Goal: Information Seeking & Learning: Compare options

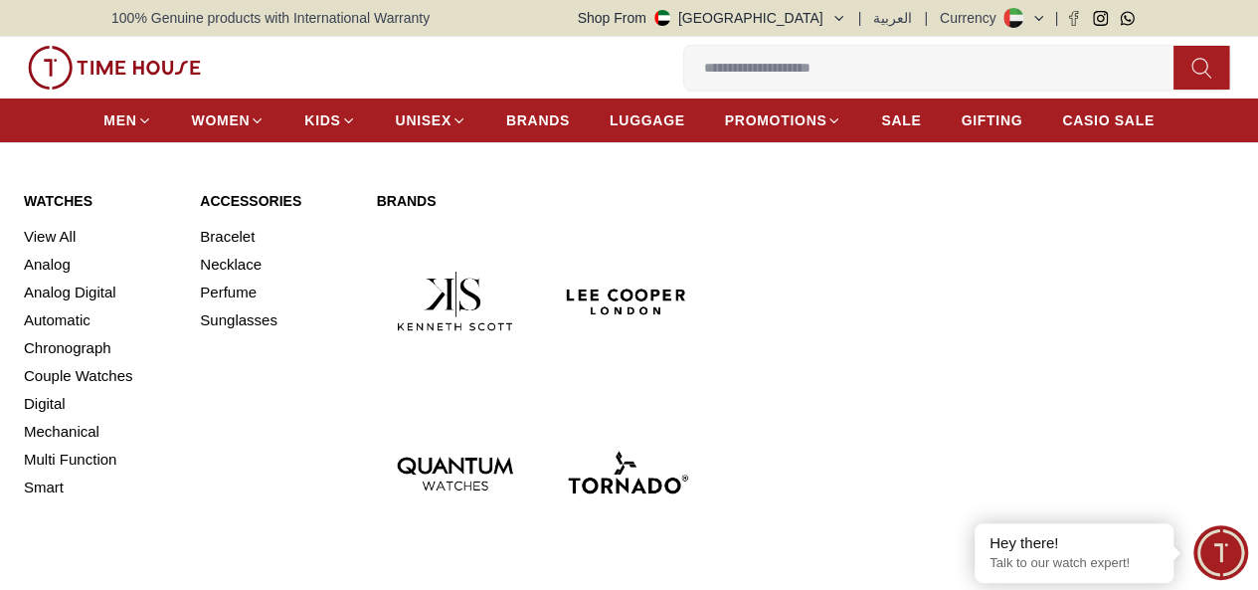
click at [669, 395] on img at bounding box center [627, 473] width 156 height 156
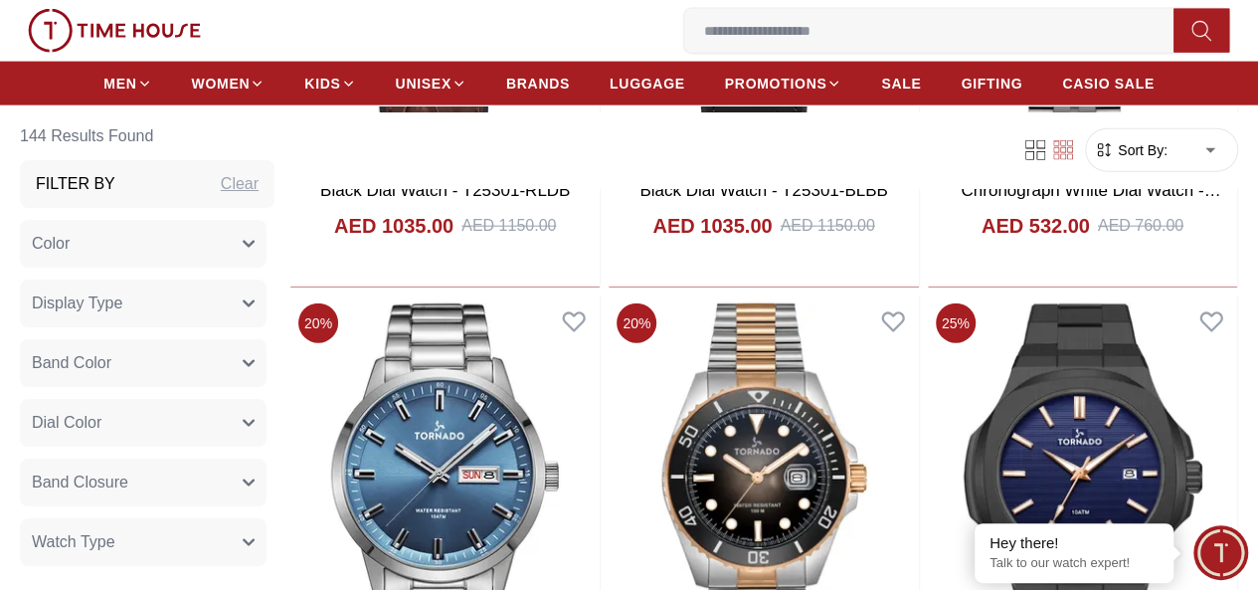
scroll to position [2413, 0]
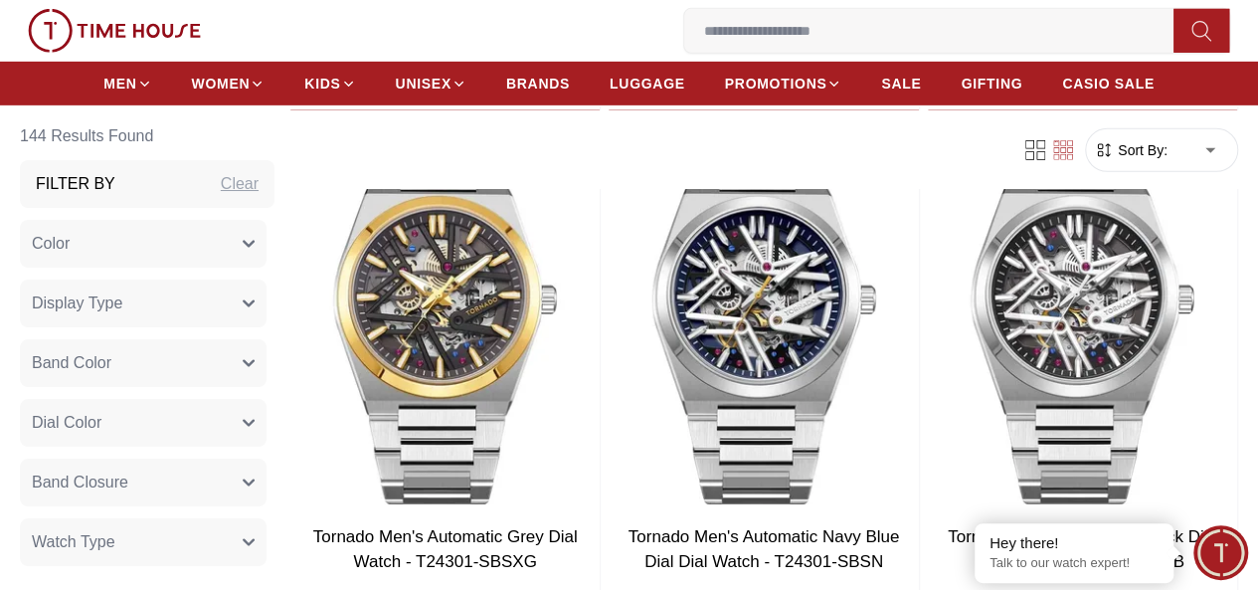
scroll to position [6936, 0]
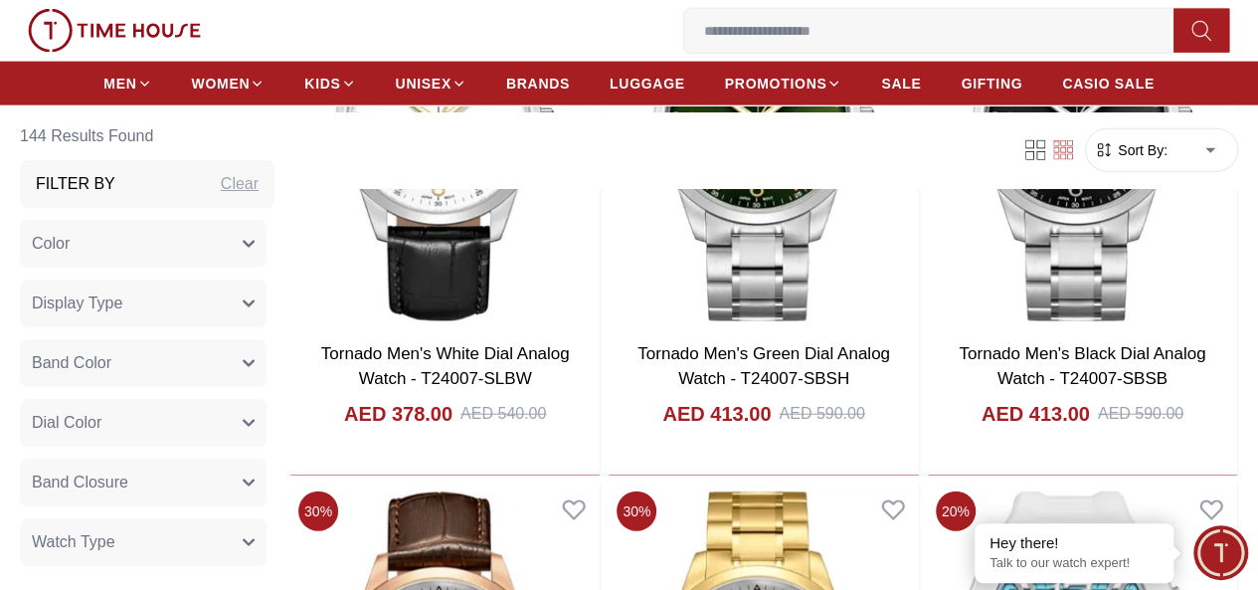
scroll to position [9932, 0]
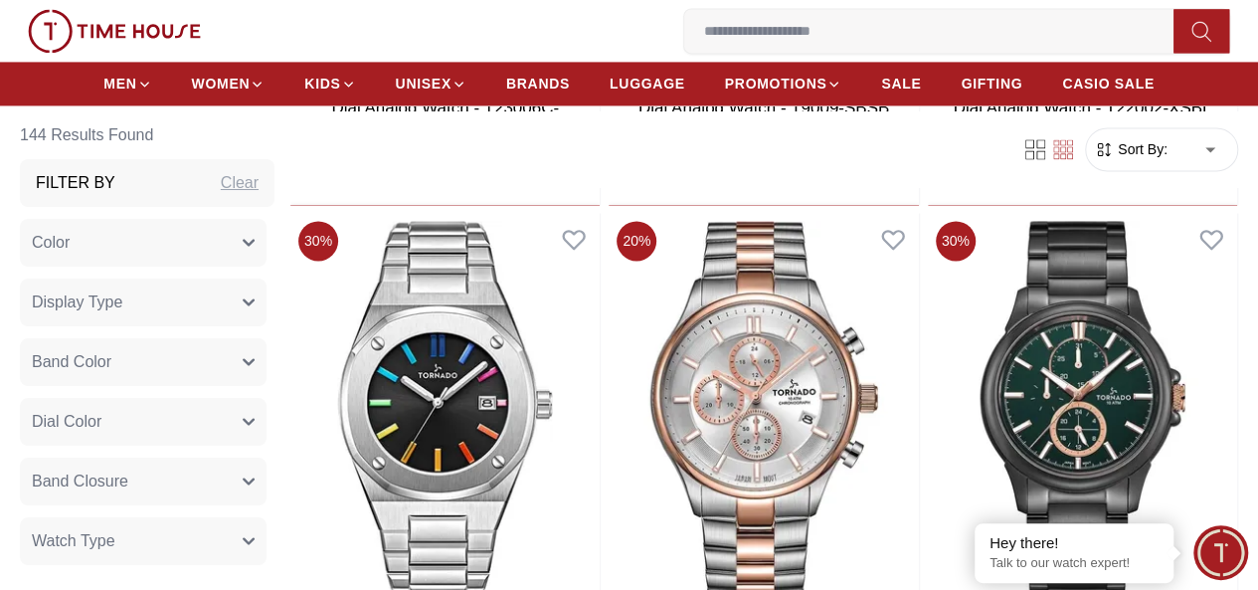
scroll to position [12916, 0]
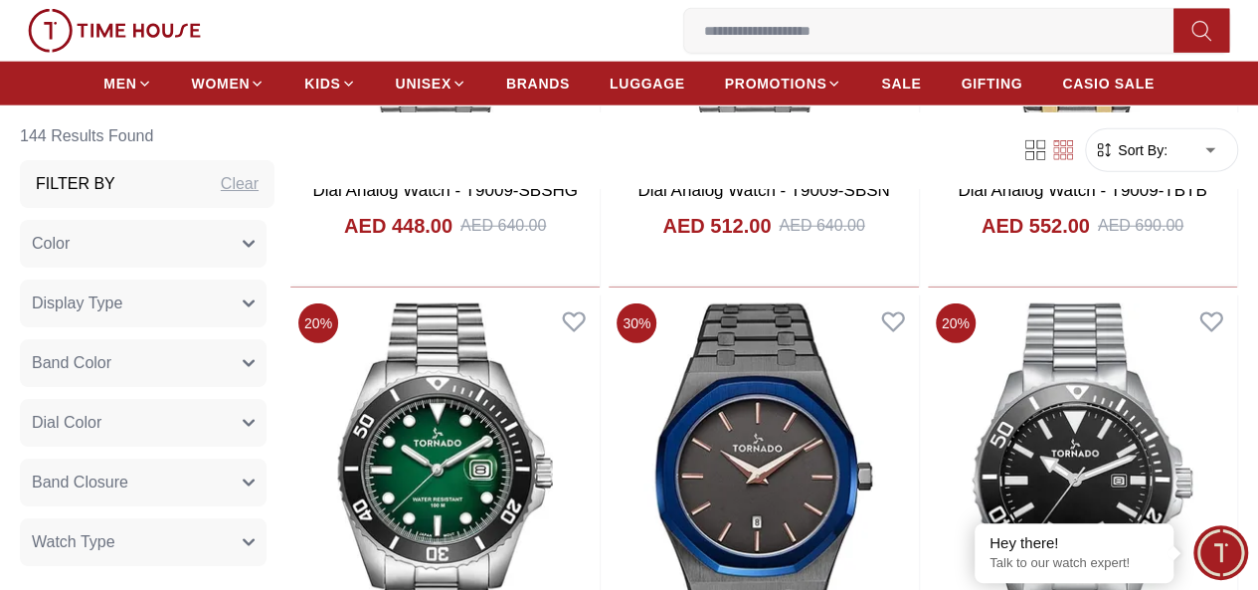
scroll to position [14062, 0]
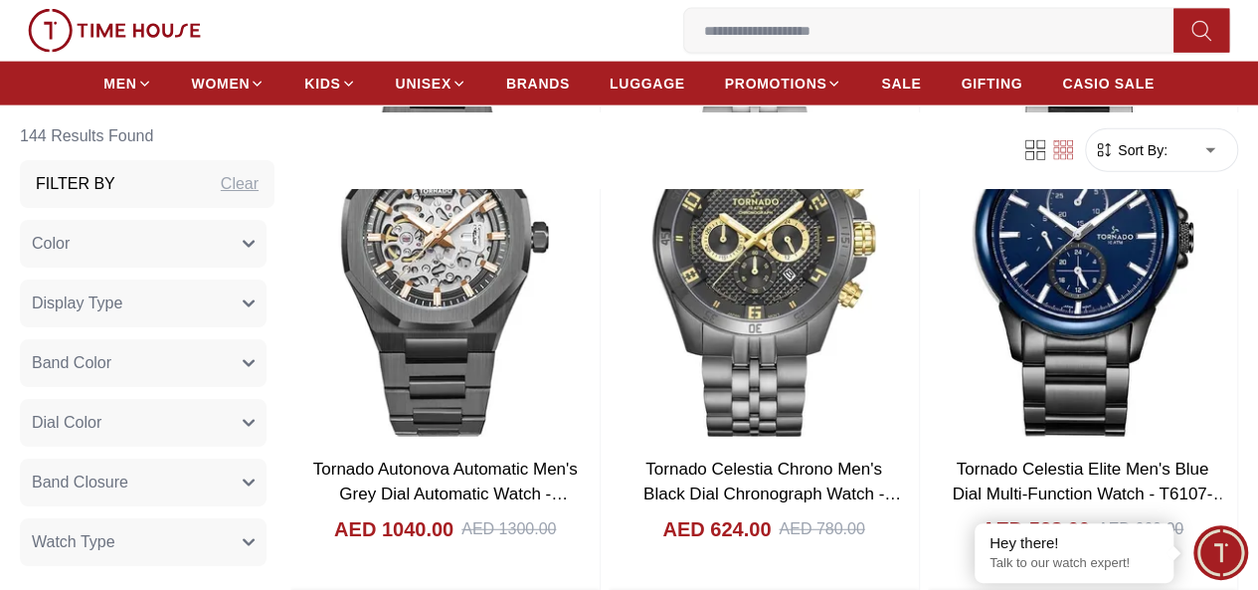
scroll to position [17590, 0]
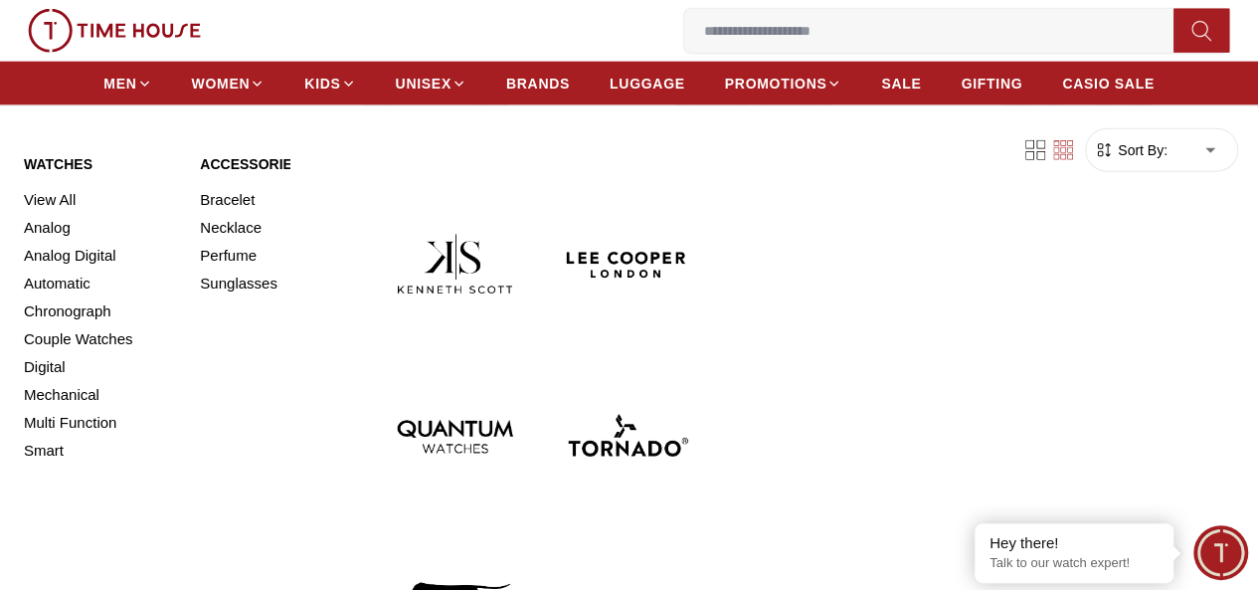
click at [549, 256] on img at bounding box center [627, 264] width 156 height 156
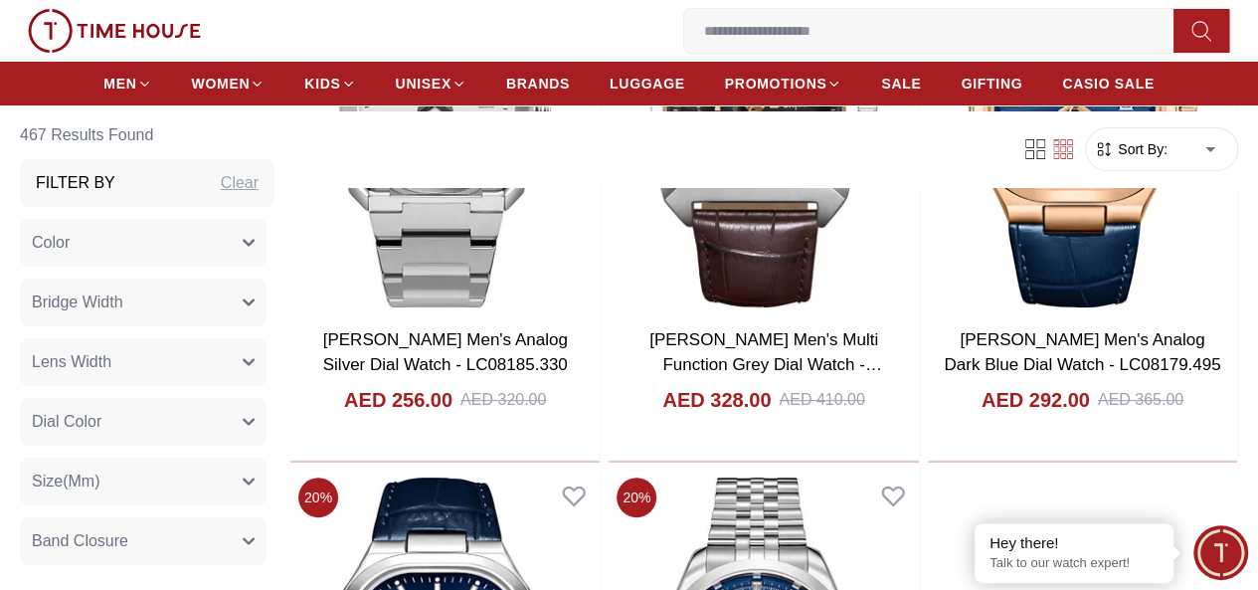
scroll to position [3860, 0]
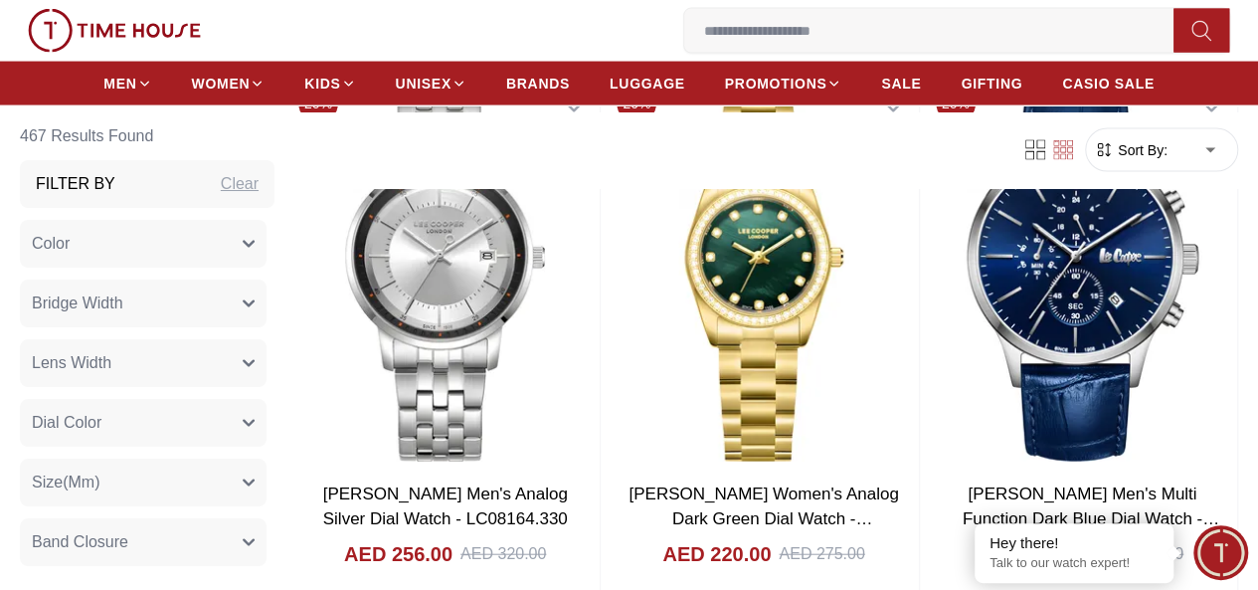
scroll to position [5849, 0]
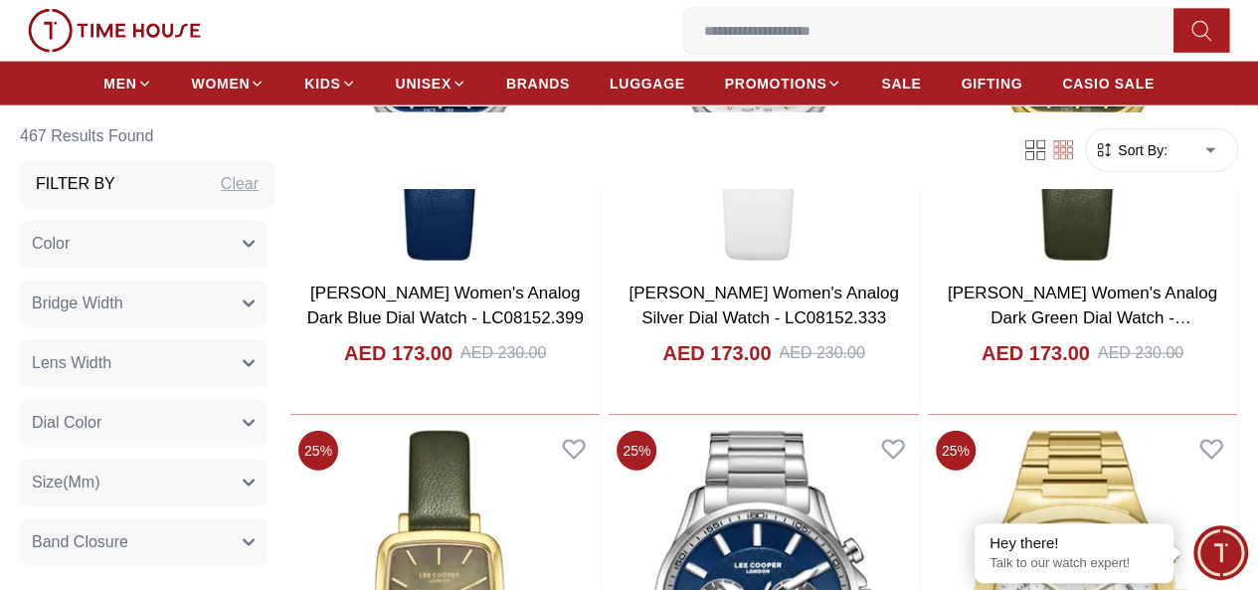
scroll to position [9868, 0]
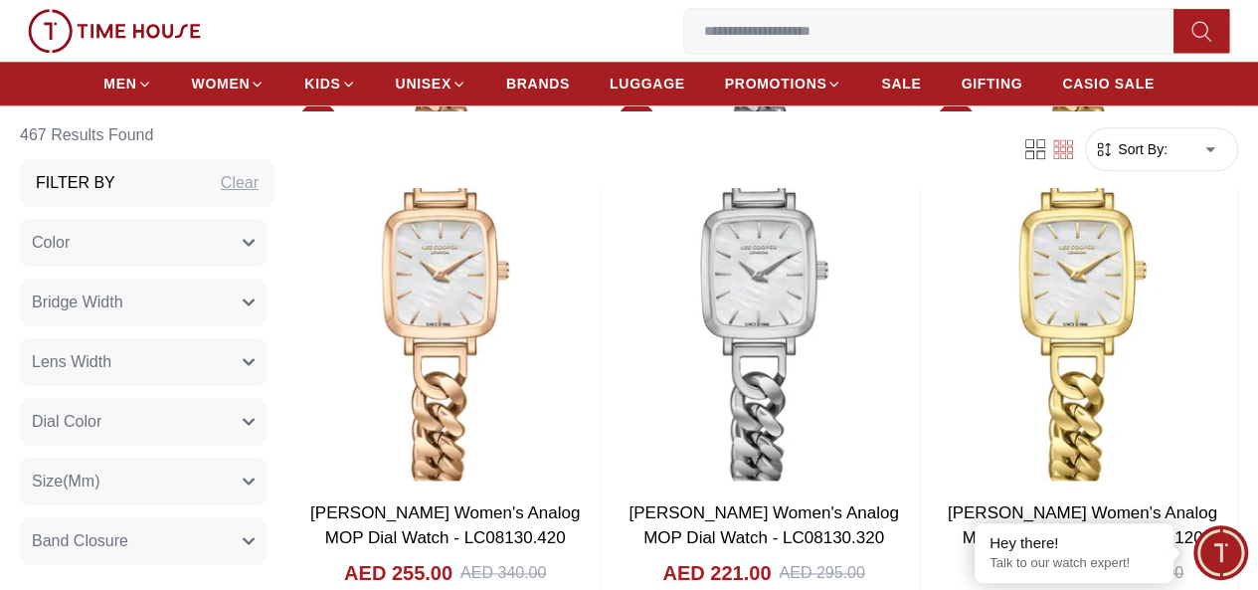
scroll to position [12415, 0]
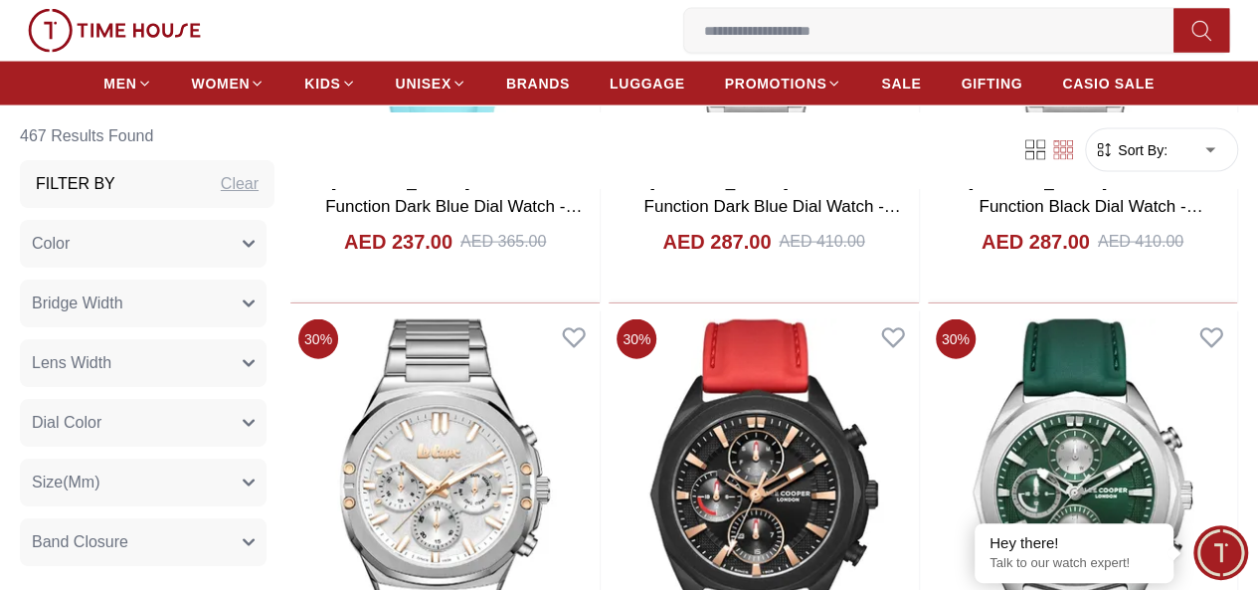
scroll to position [17156, 0]
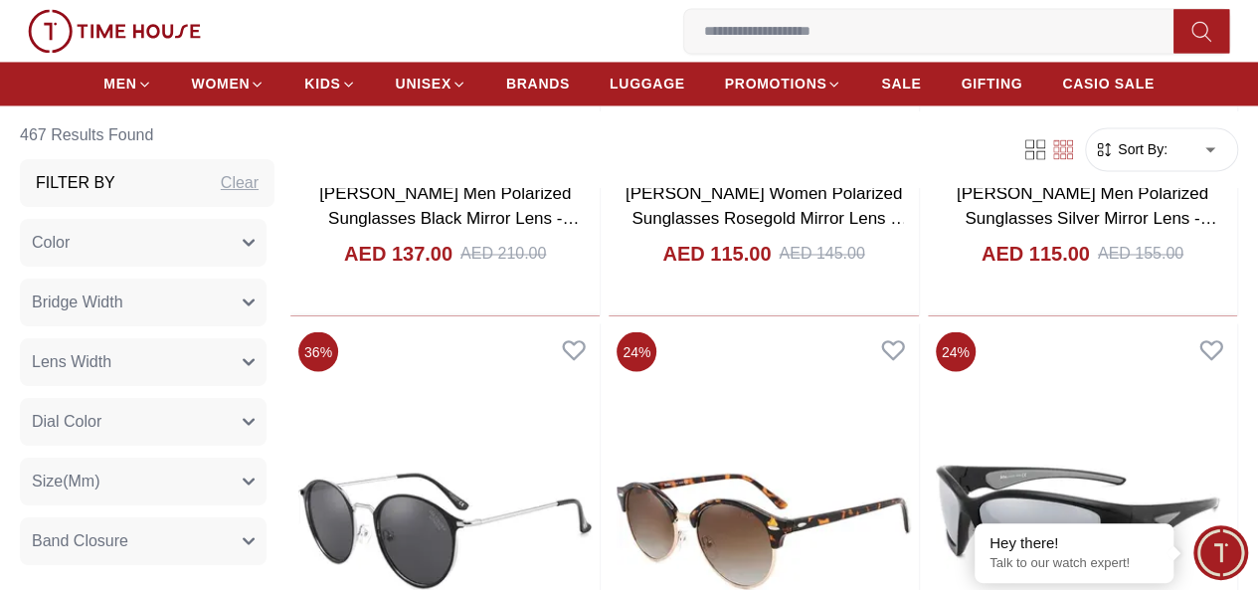
scroll to position [20544, 0]
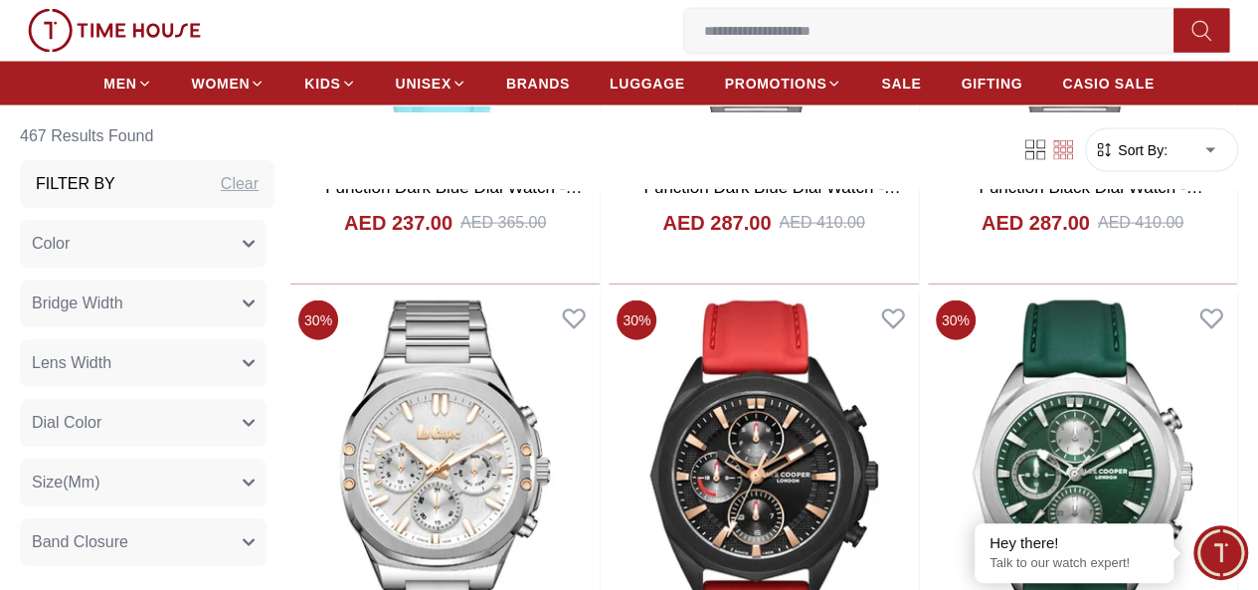
scroll to position [17169, 0]
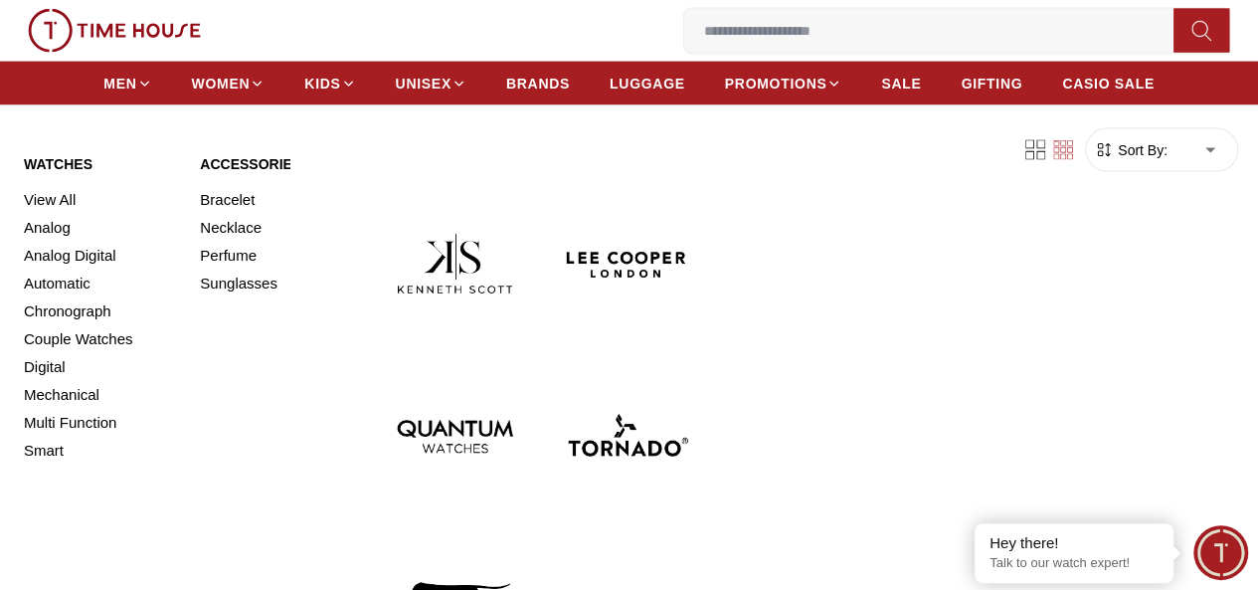
click at [414, 246] on img at bounding box center [455, 264] width 156 height 156
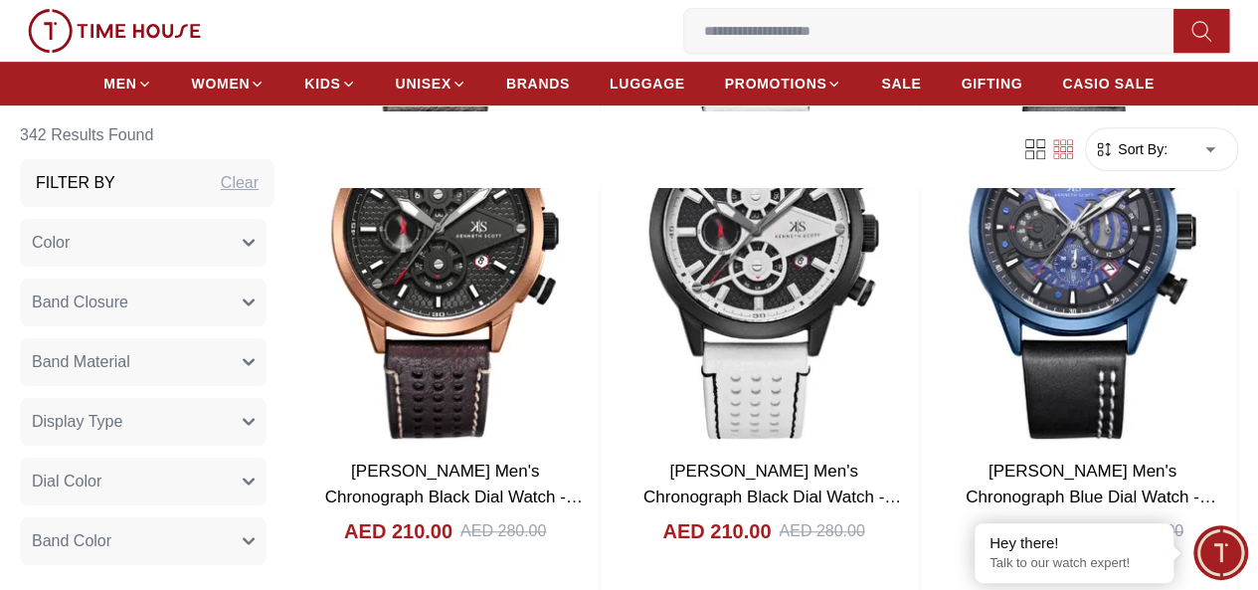
scroll to position [4258, 0]
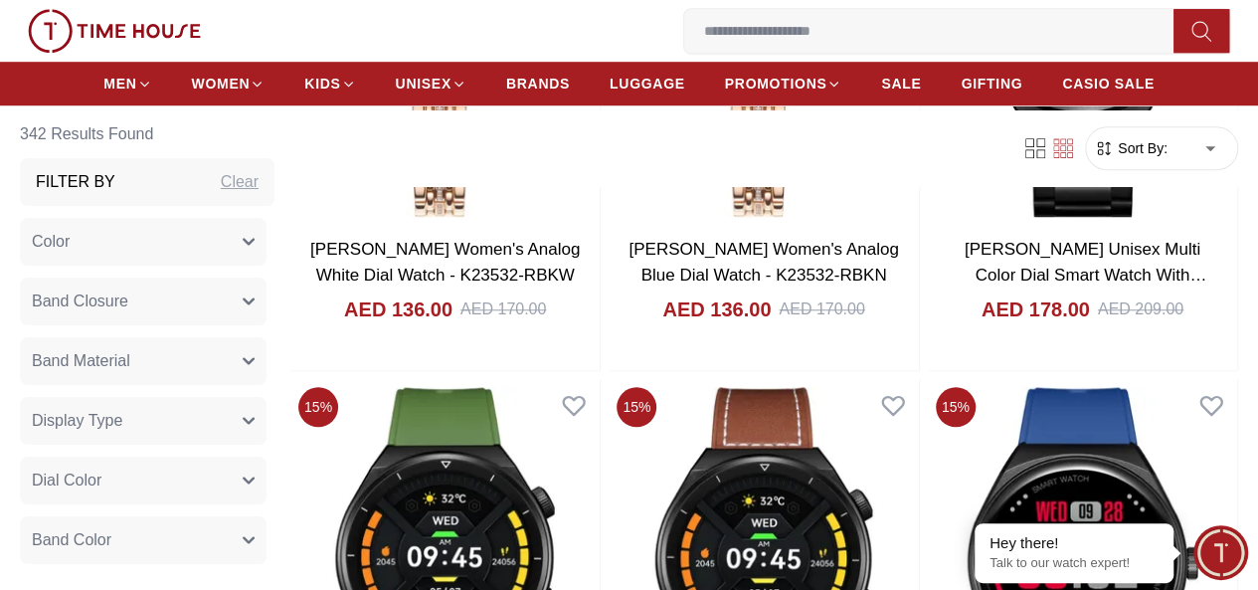
scroll to position [8277, 0]
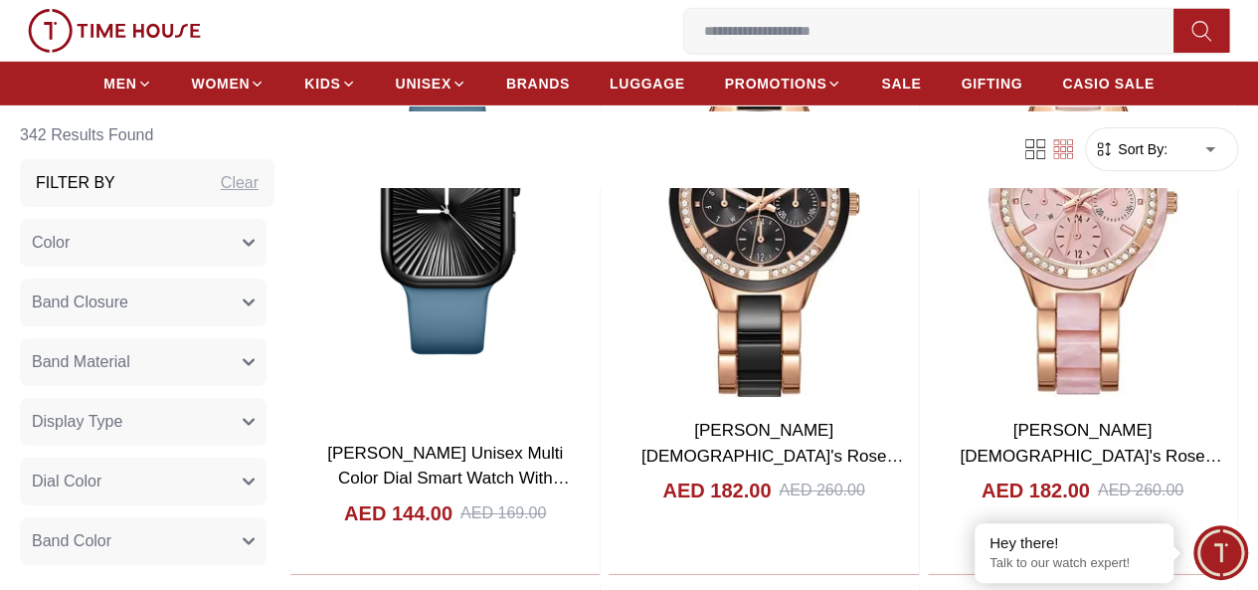
scroll to position [11062, 0]
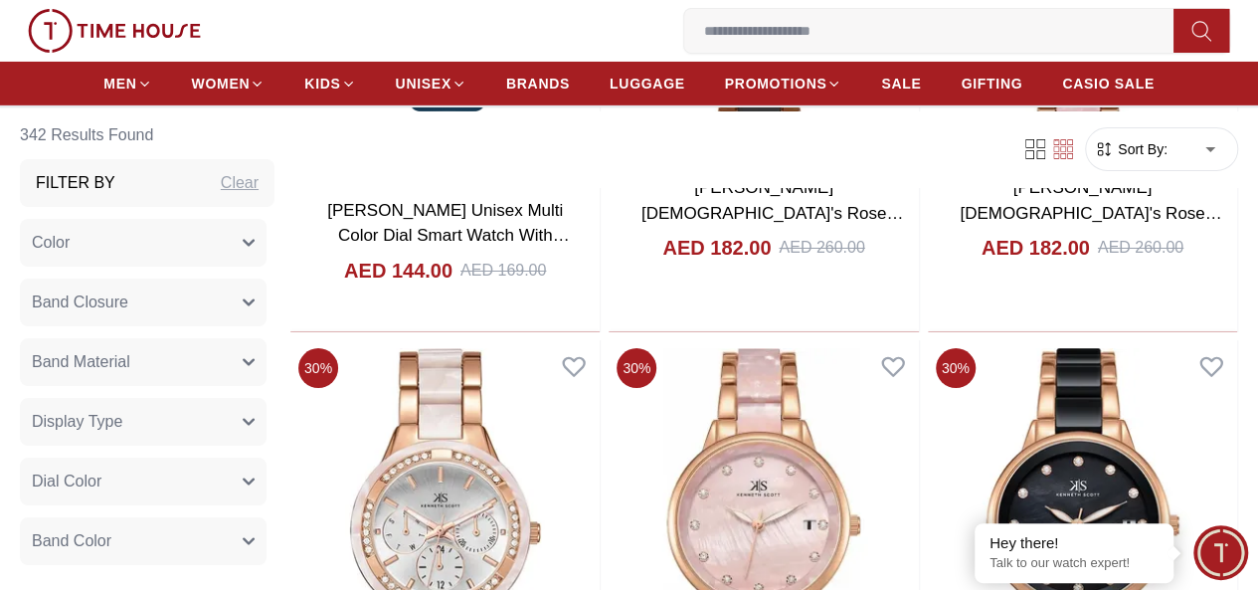
click at [570, 92] on span "BRANDS" at bounding box center [538, 84] width 64 height 20
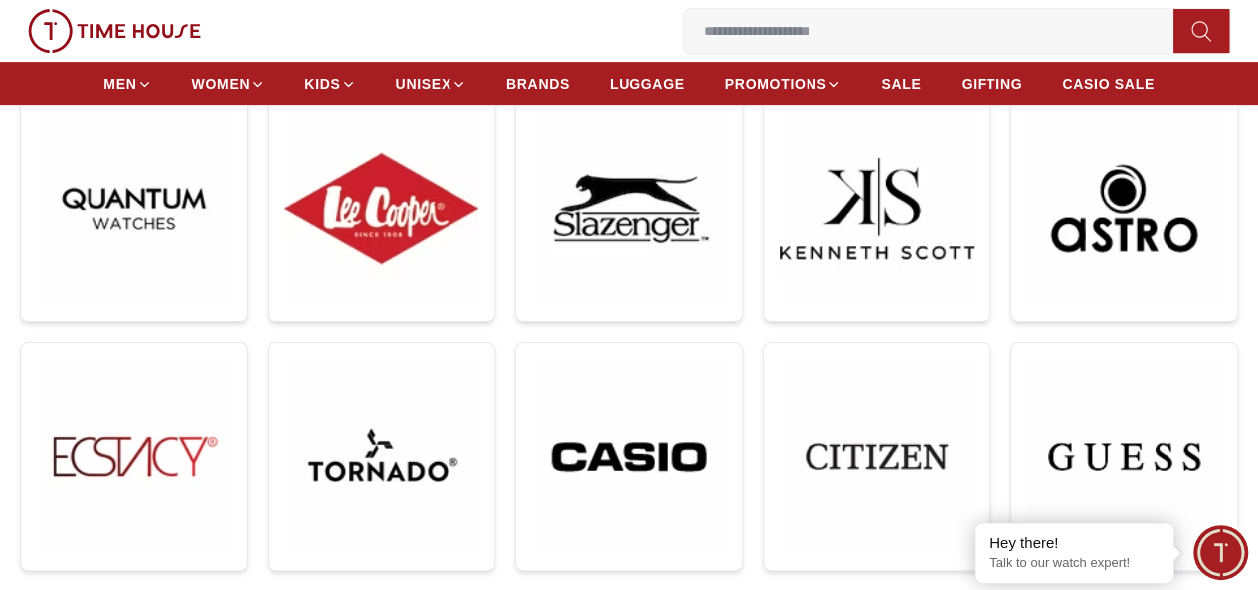
scroll to position [336, 0]
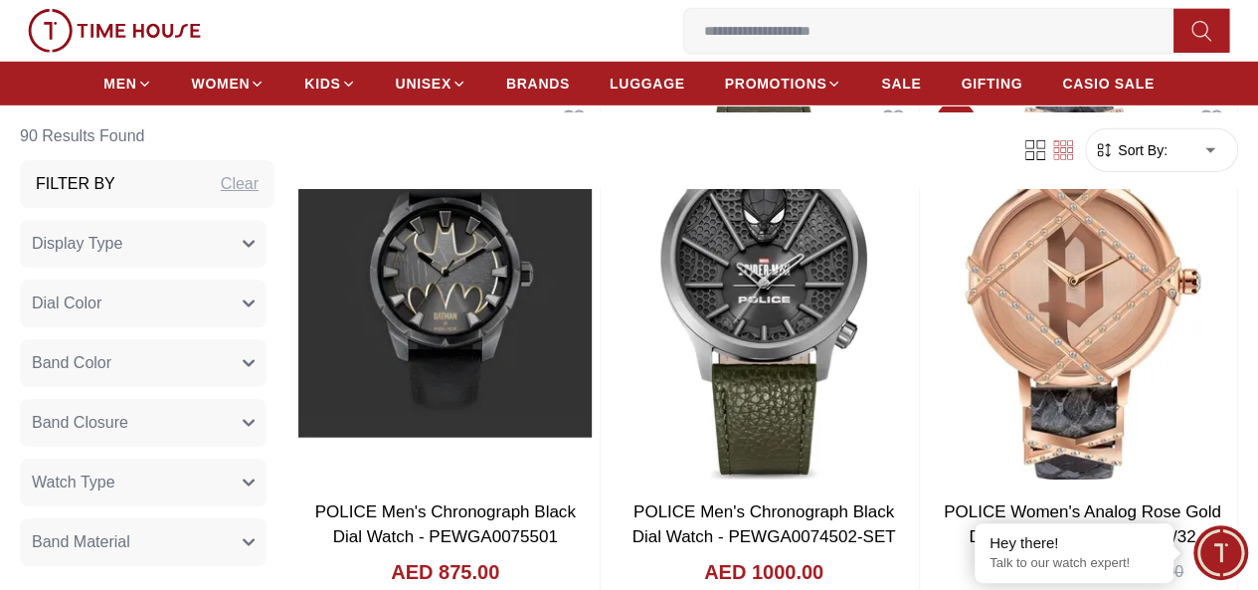
scroll to position [6924, 0]
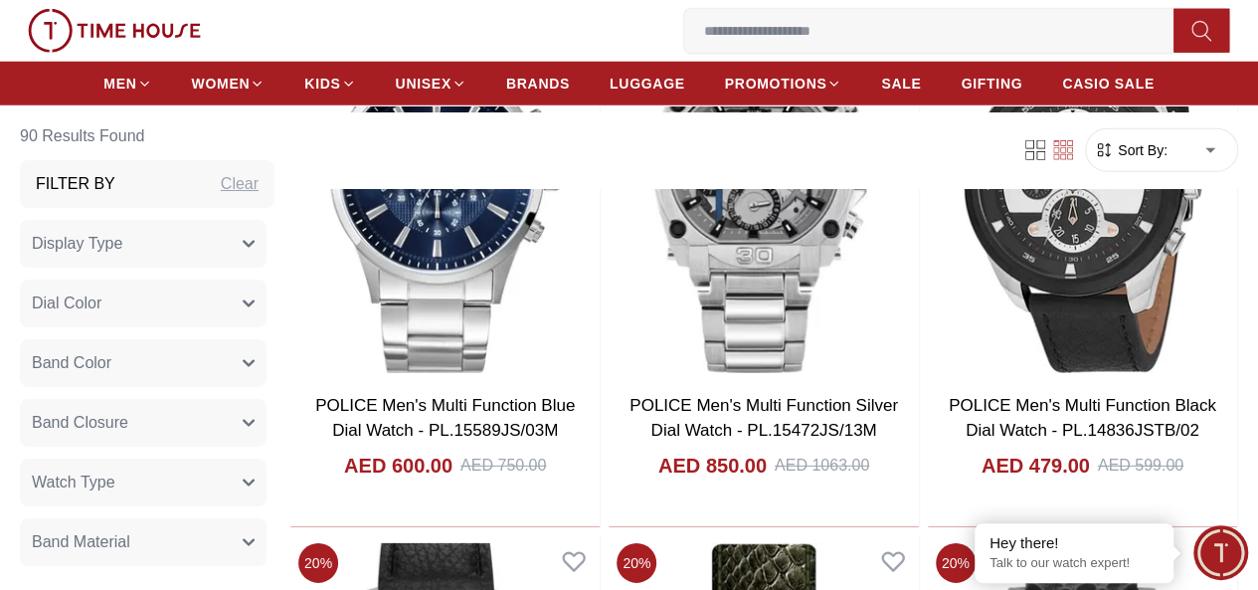
scroll to position [10346, 0]
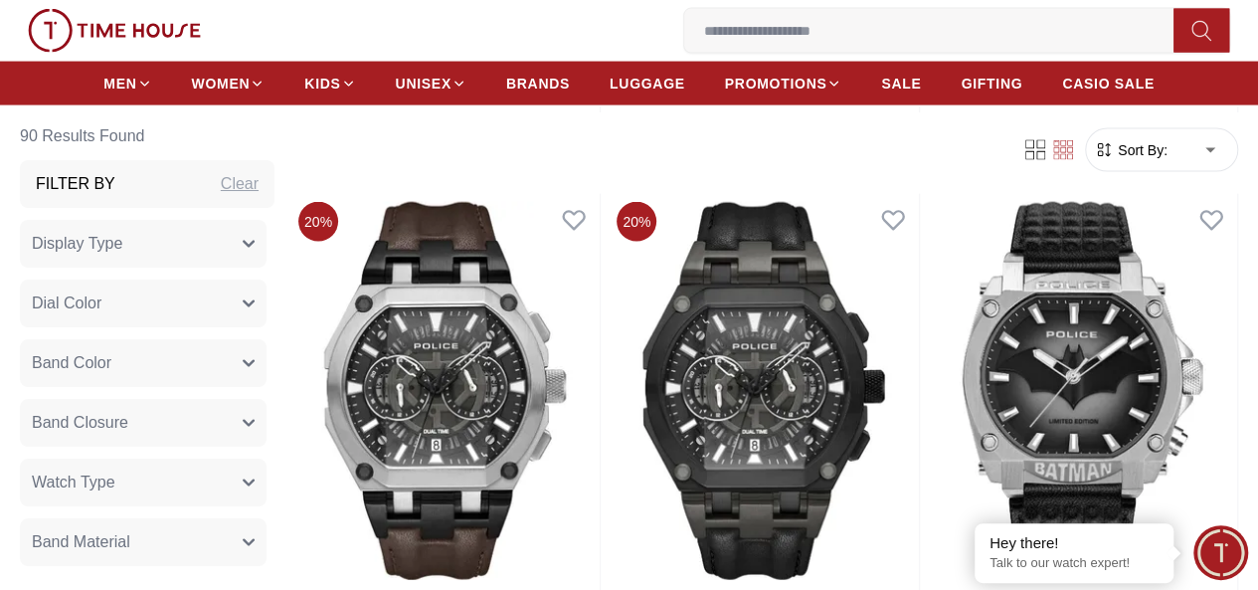
scroll to position [13410, 0]
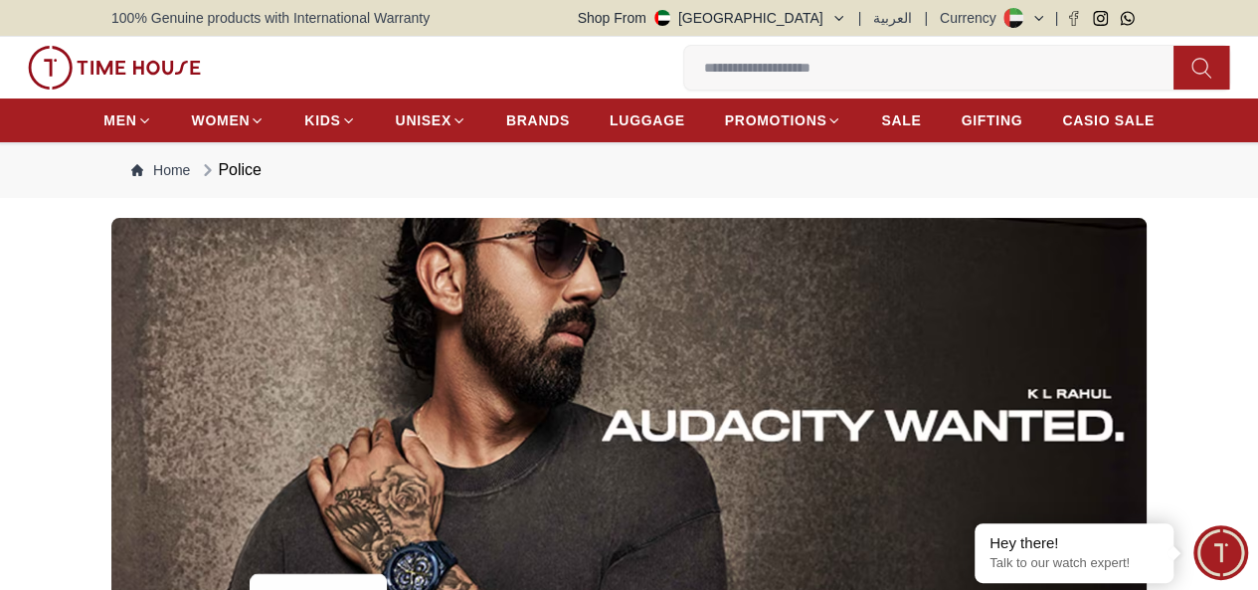
click at [553, 122] on span "BRANDS" at bounding box center [538, 120] width 64 height 20
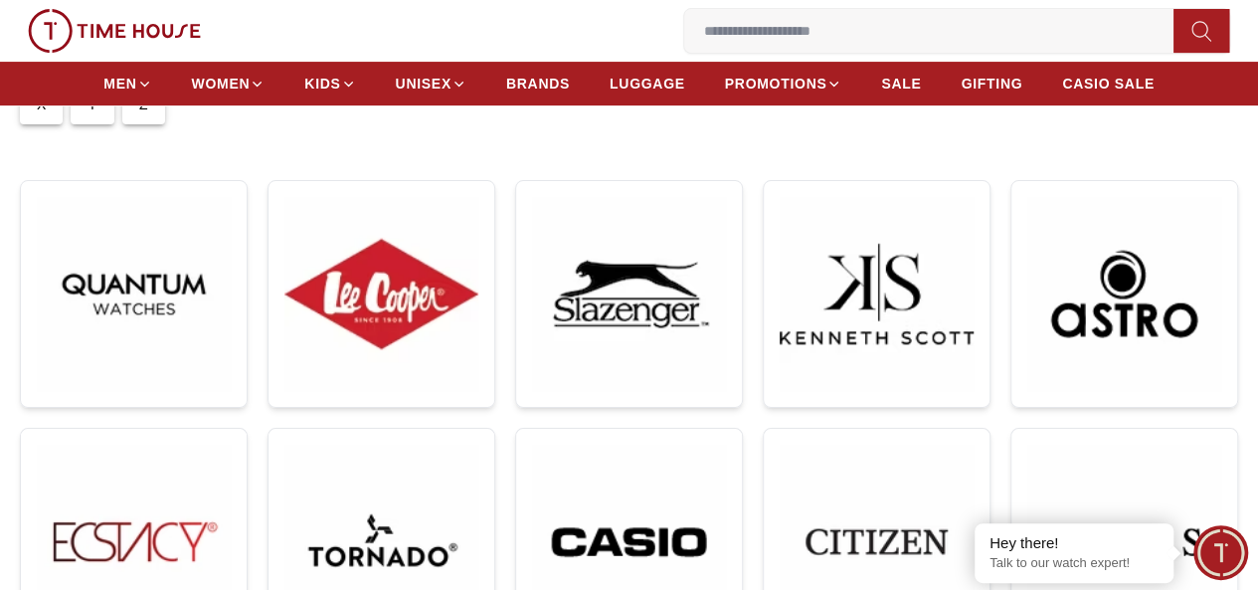
scroll to position [291, 0]
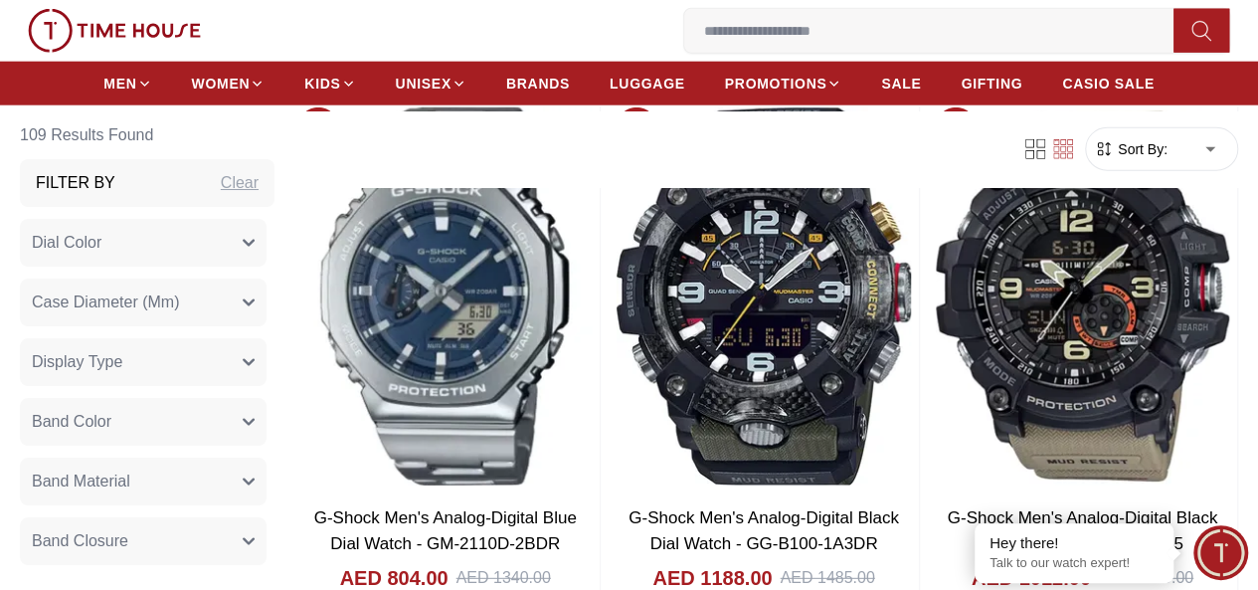
scroll to position [2547, 0]
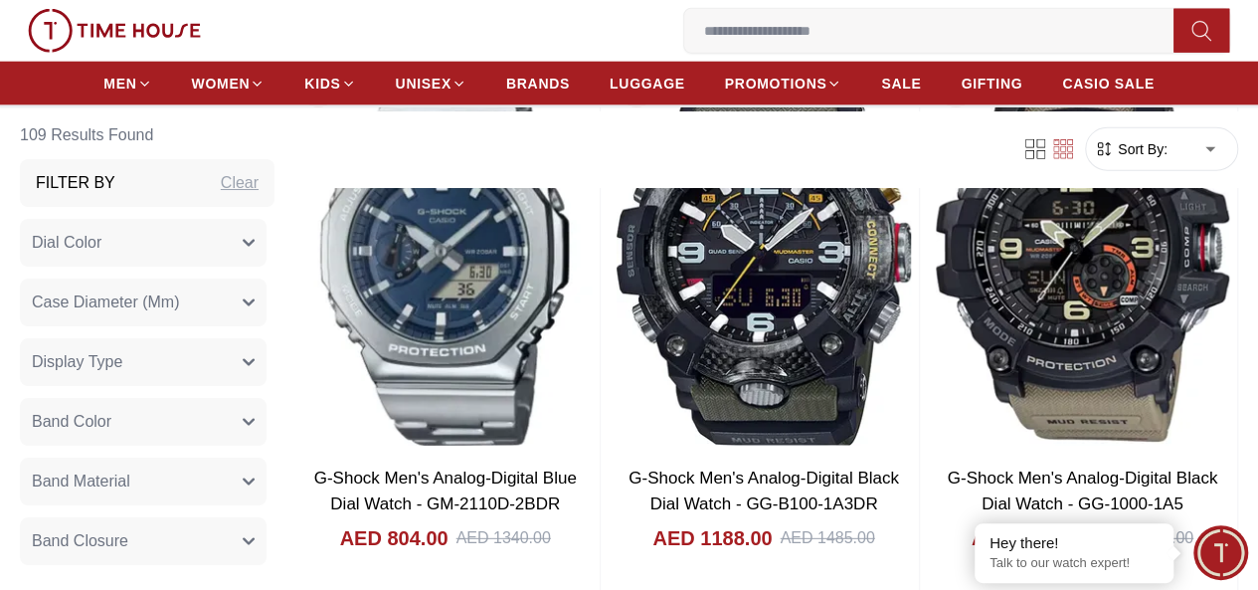
click at [536, 101] on link "BRANDS" at bounding box center [538, 84] width 64 height 36
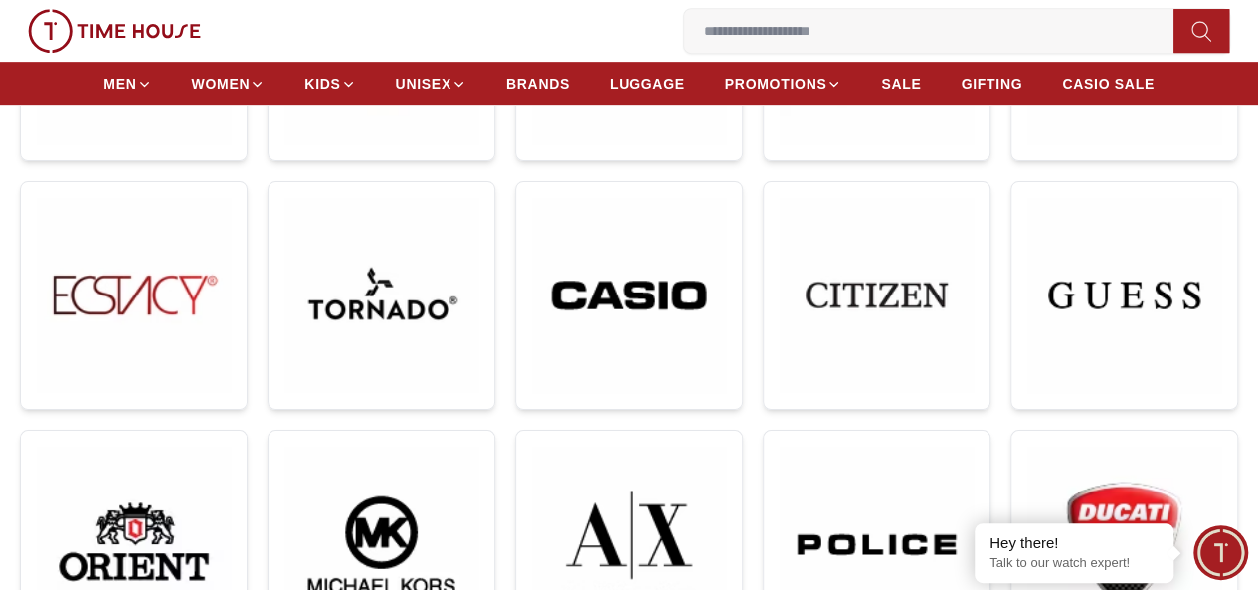
scroll to position [493, 0]
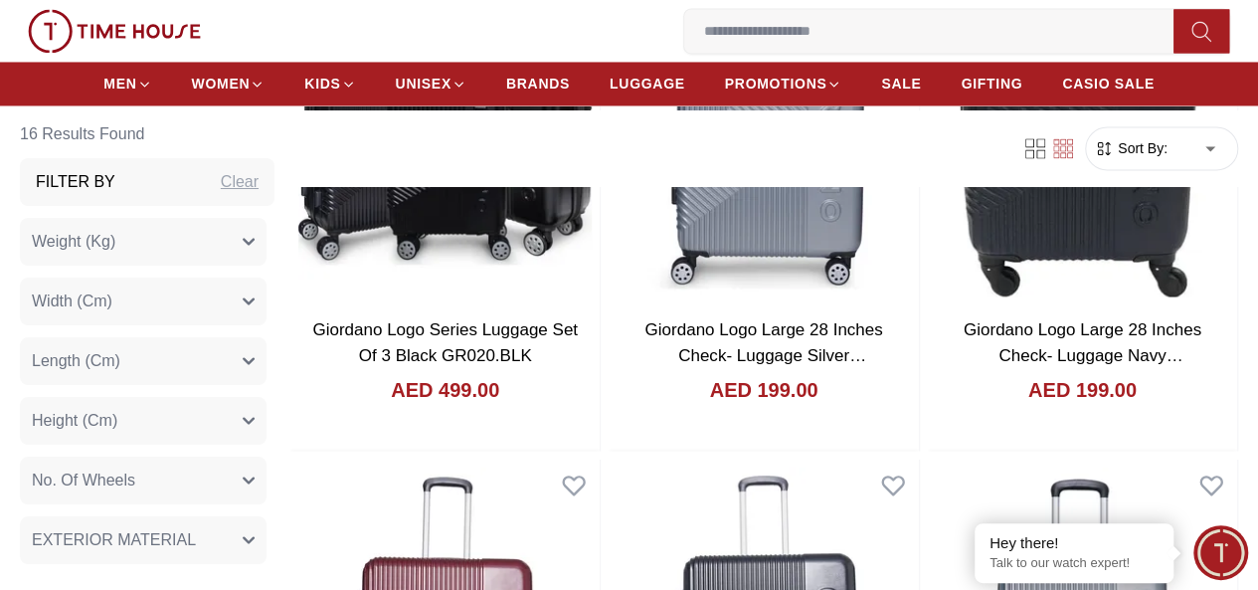
scroll to position [1711, 0]
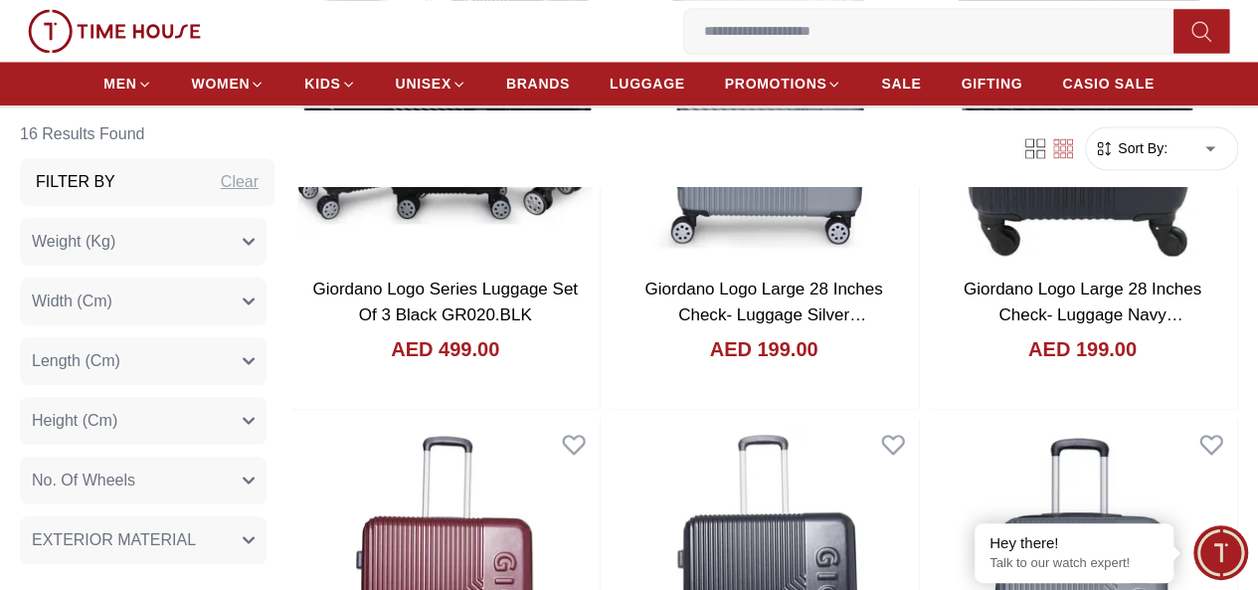
click at [562, 100] on link "BRANDS" at bounding box center [538, 84] width 64 height 36
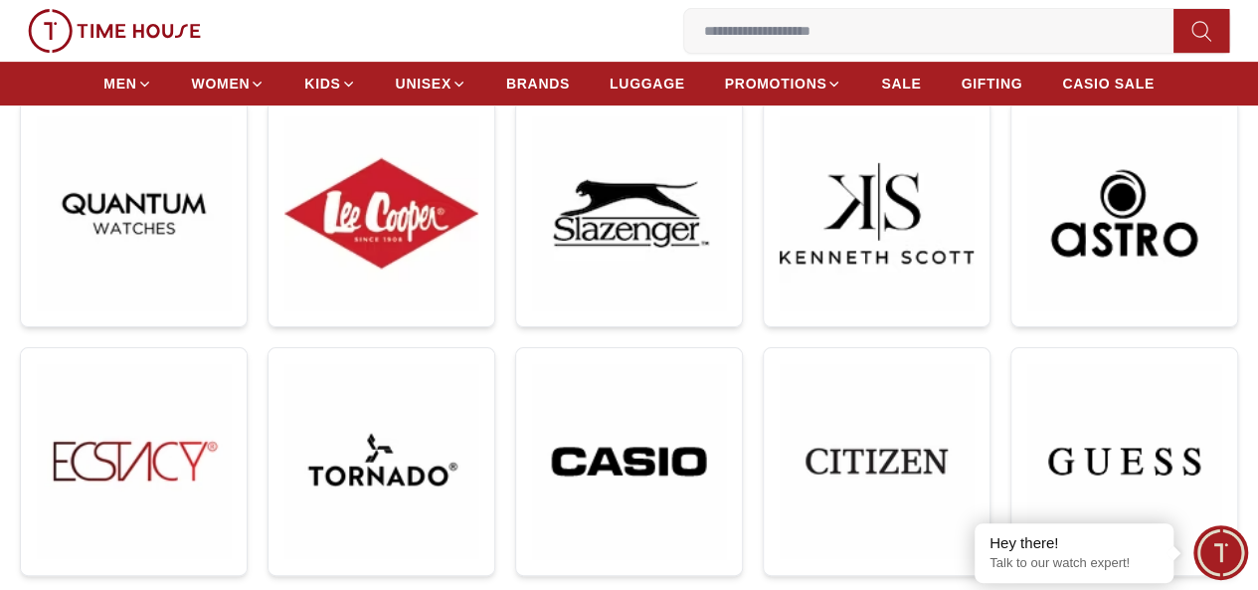
scroll to position [336, 0]
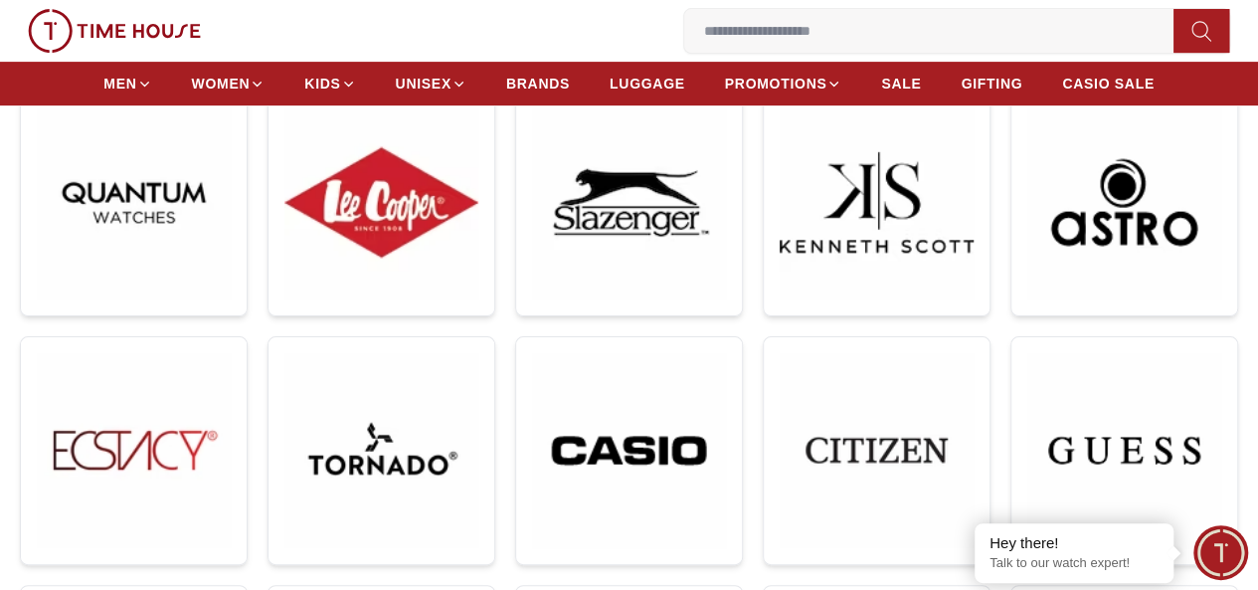
click at [1028, 353] on img at bounding box center [1125, 450] width 194 height 195
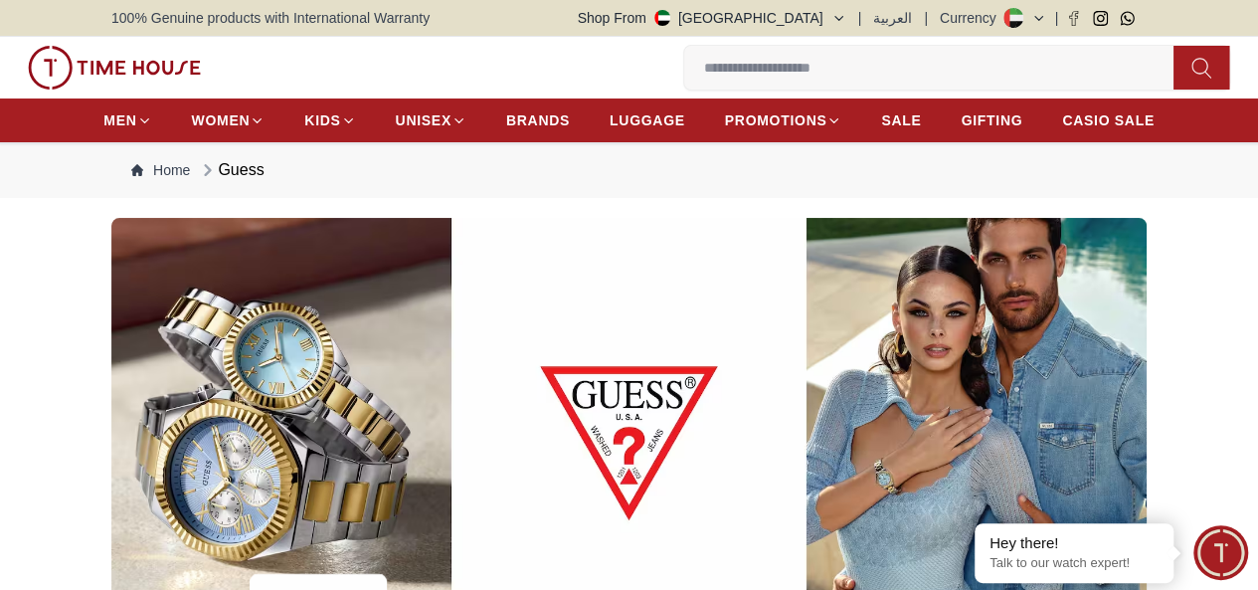
click at [524, 130] on span "BRANDS" at bounding box center [538, 120] width 64 height 20
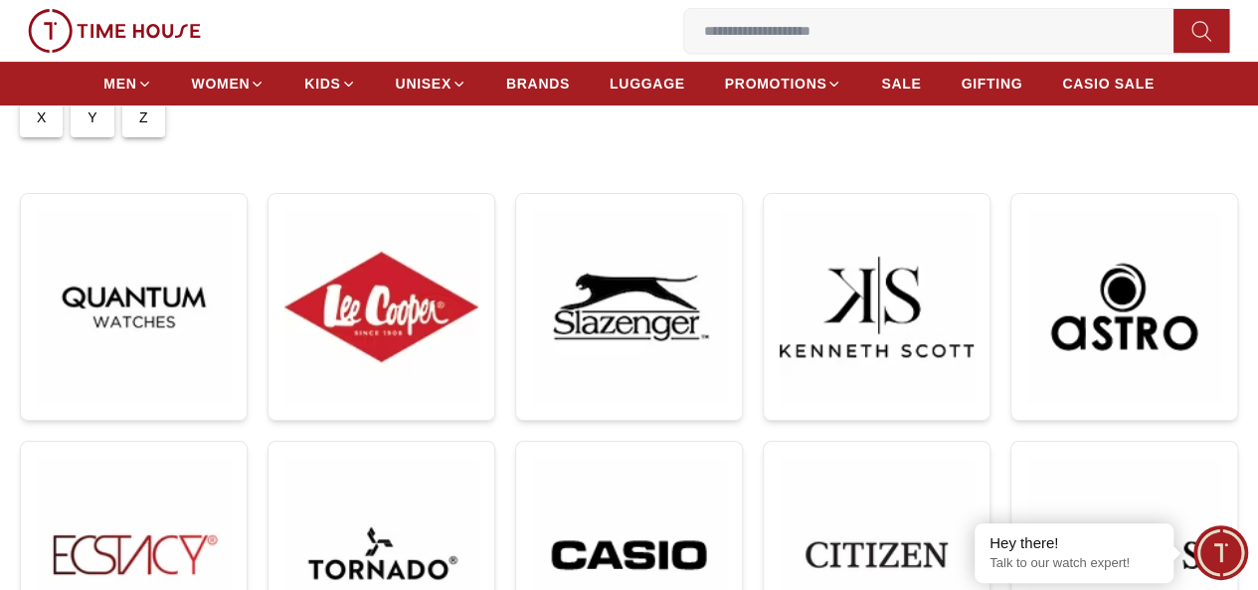
scroll to position [265, 0]
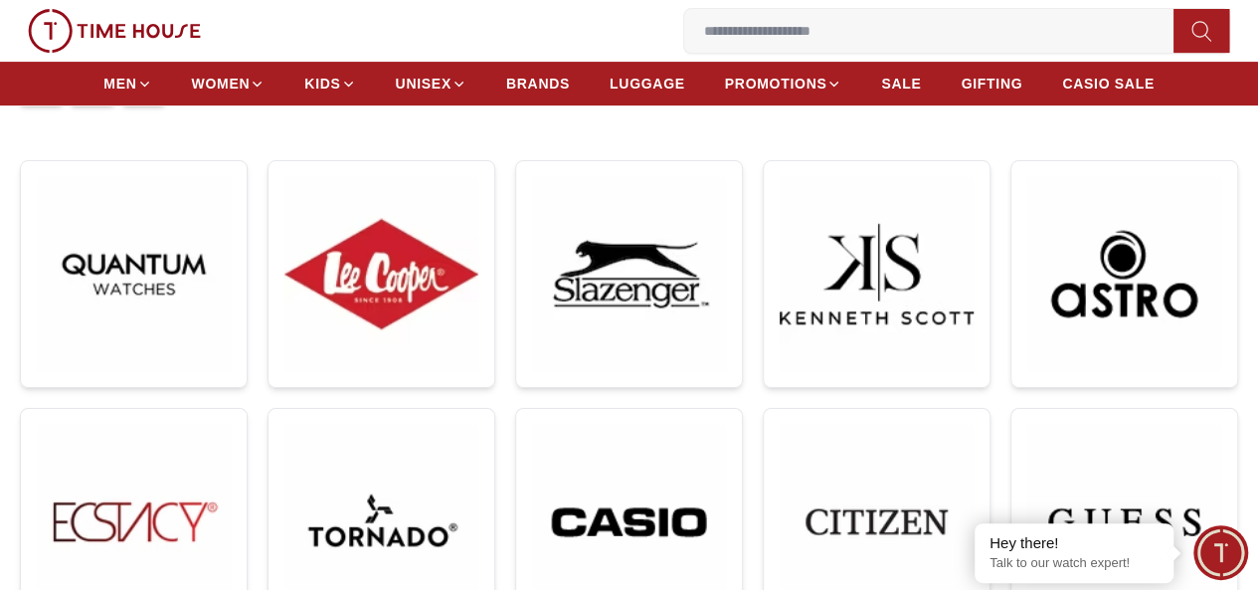
click at [780, 425] on img at bounding box center [877, 522] width 194 height 194
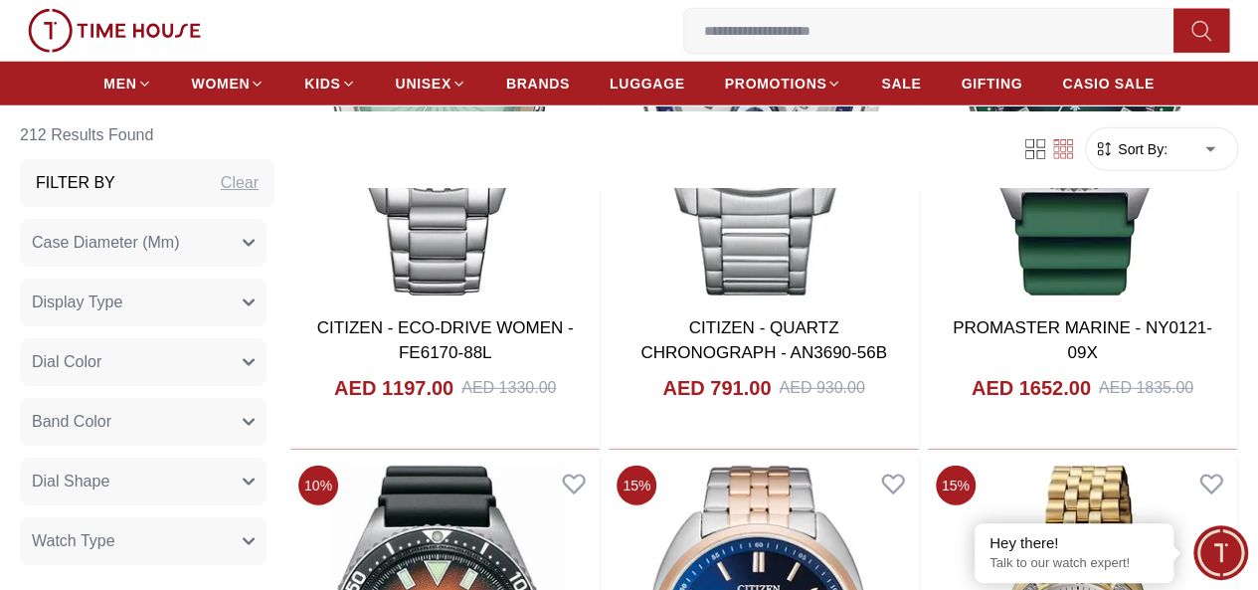
scroll to position [10328, 0]
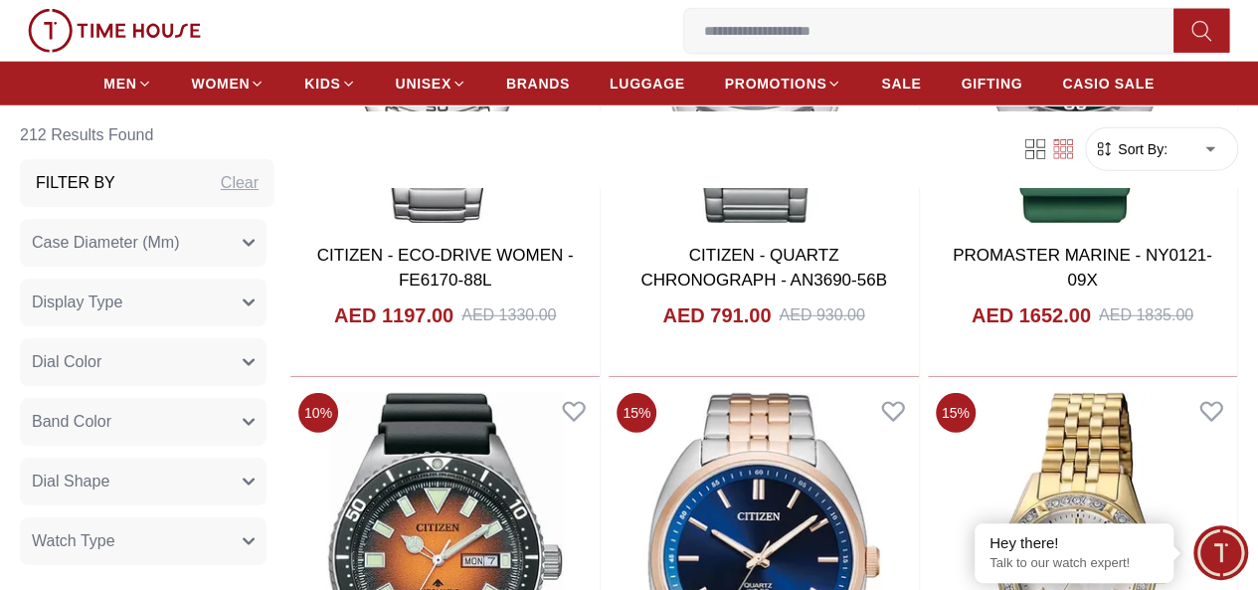
scroll to position [10545, 0]
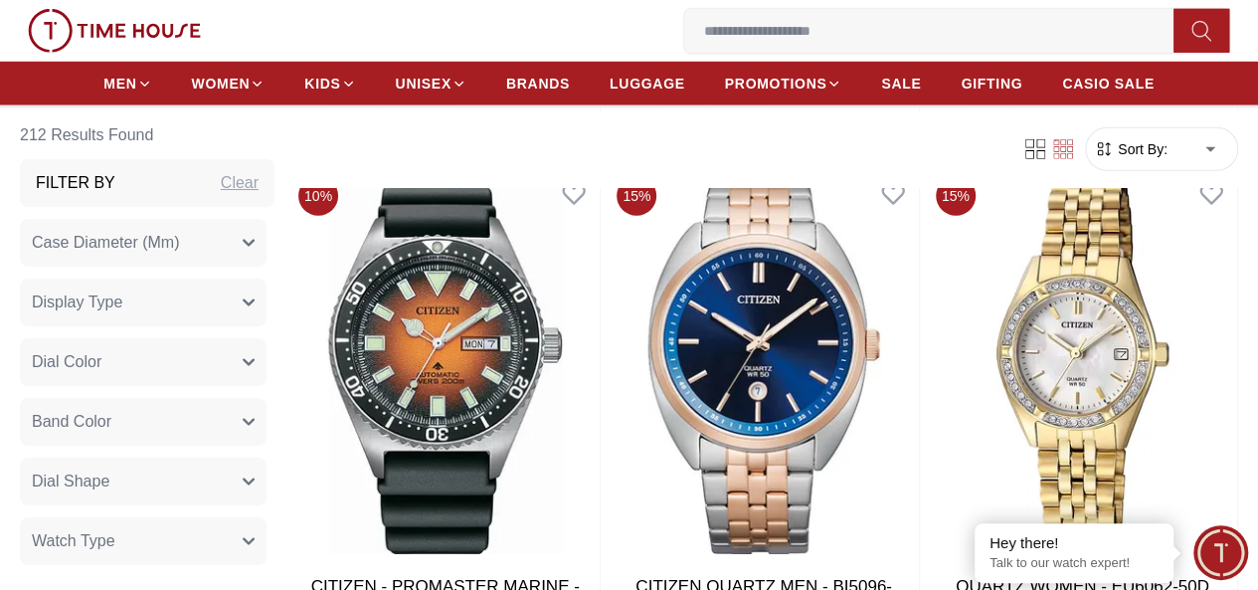
click at [533, 94] on span "BRANDS" at bounding box center [538, 84] width 64 height 20
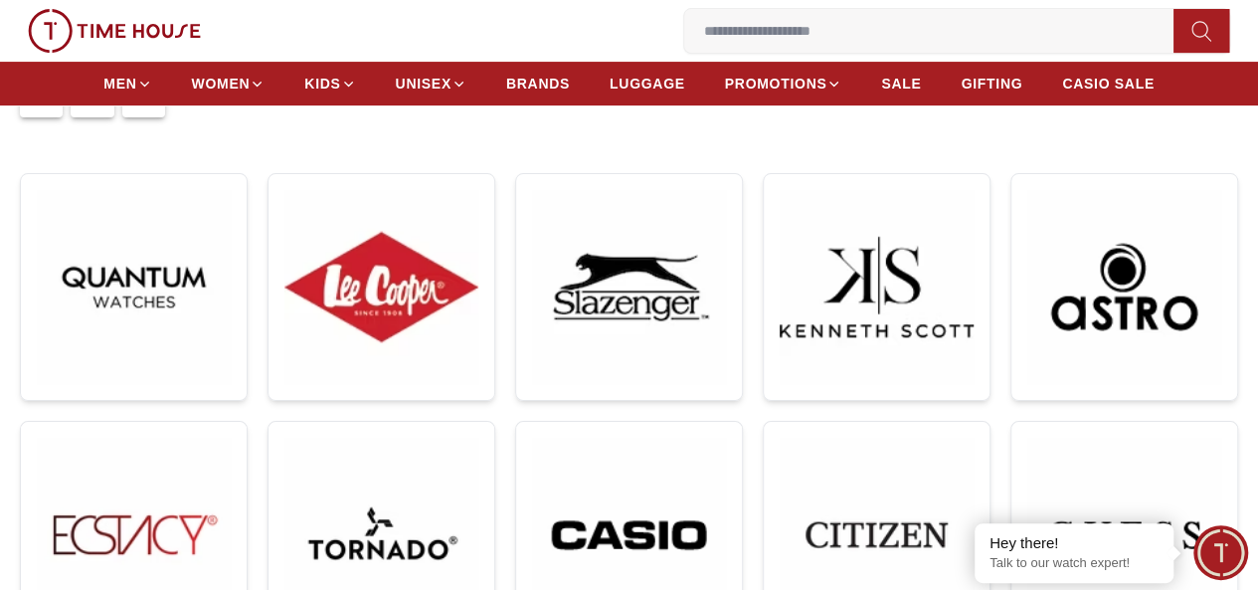
scroll to position [331, 0]
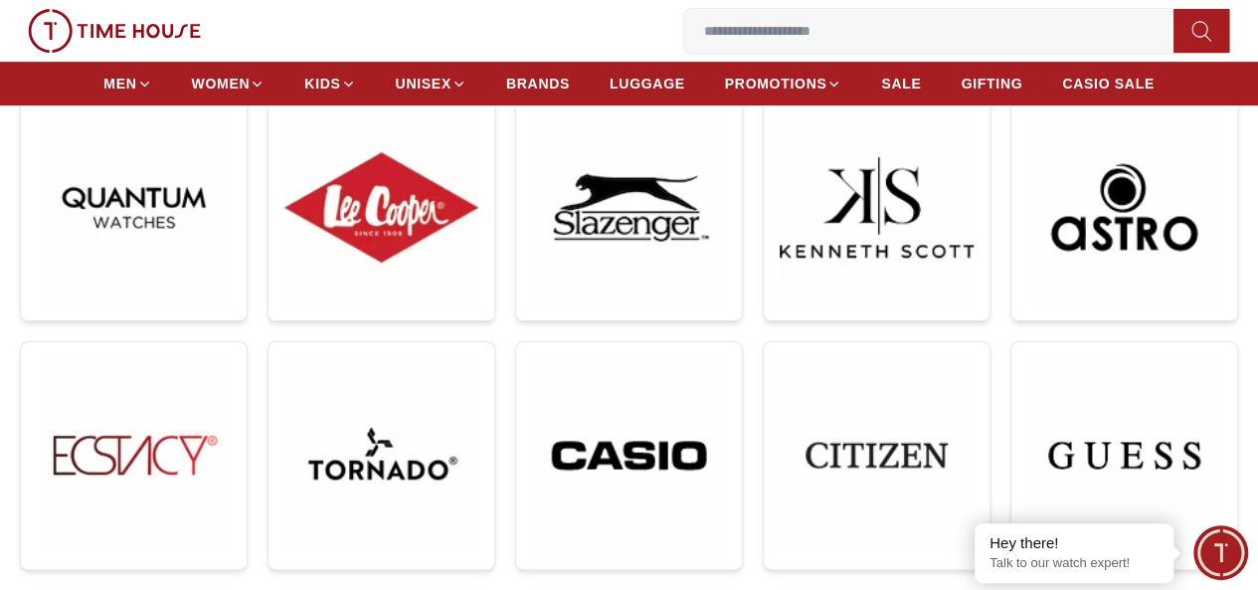
click at [532, 358] on img at bounding box center [629, 455] width 194 height 195
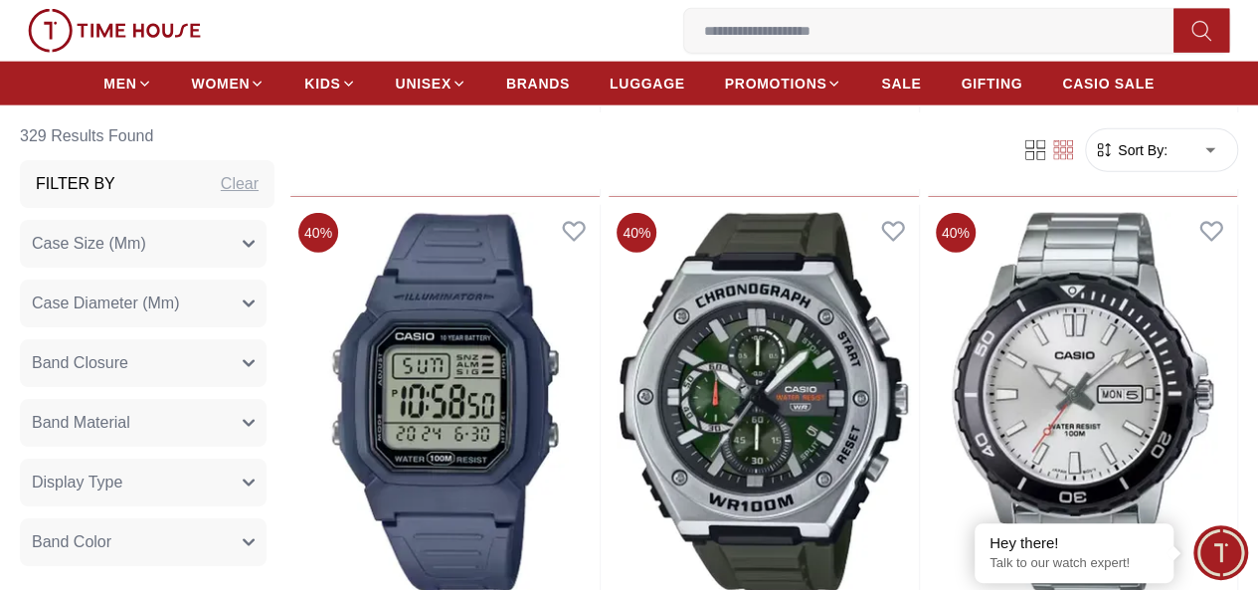
scroll to position [2388, 0]
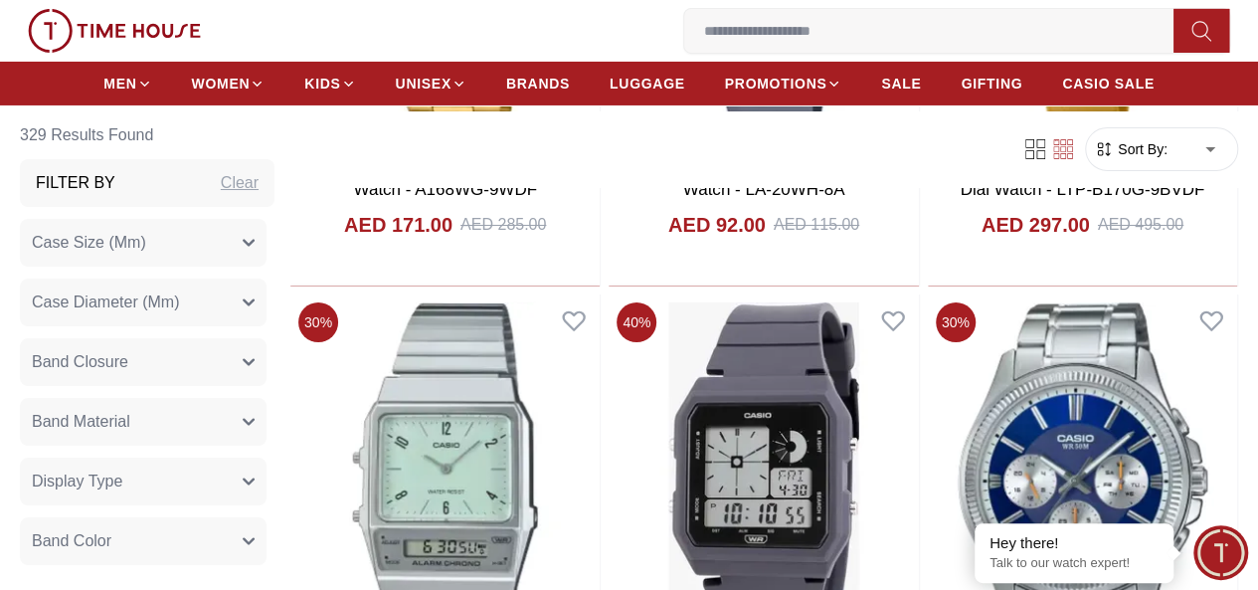
scroll to position [7323, 0]
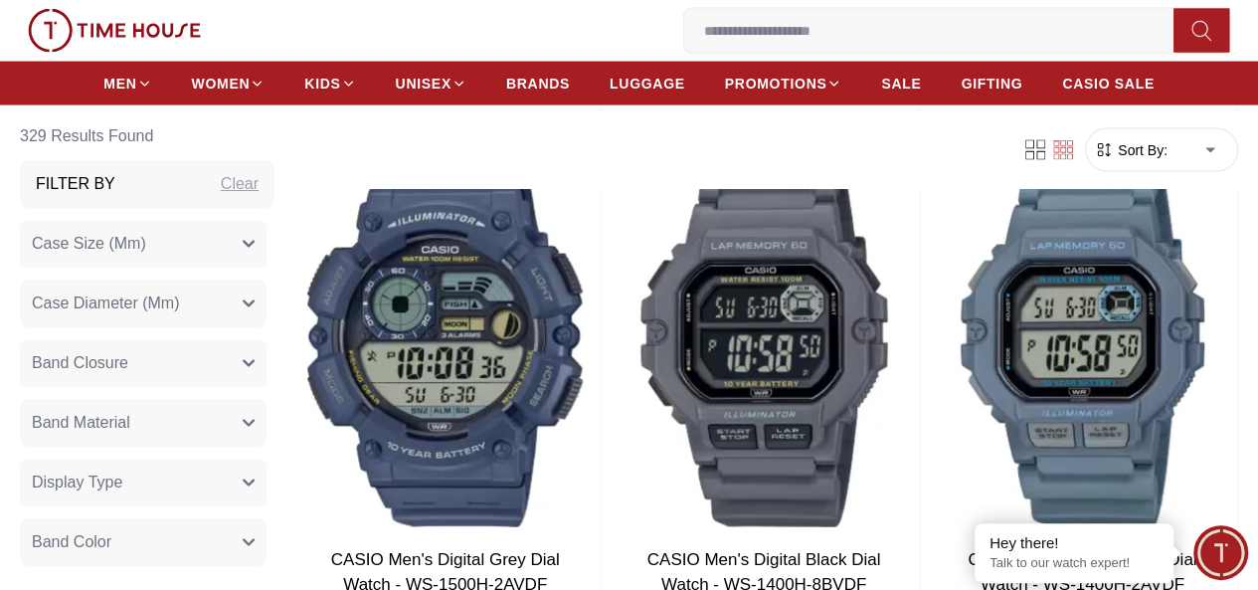
scroll to position [9813, 0]
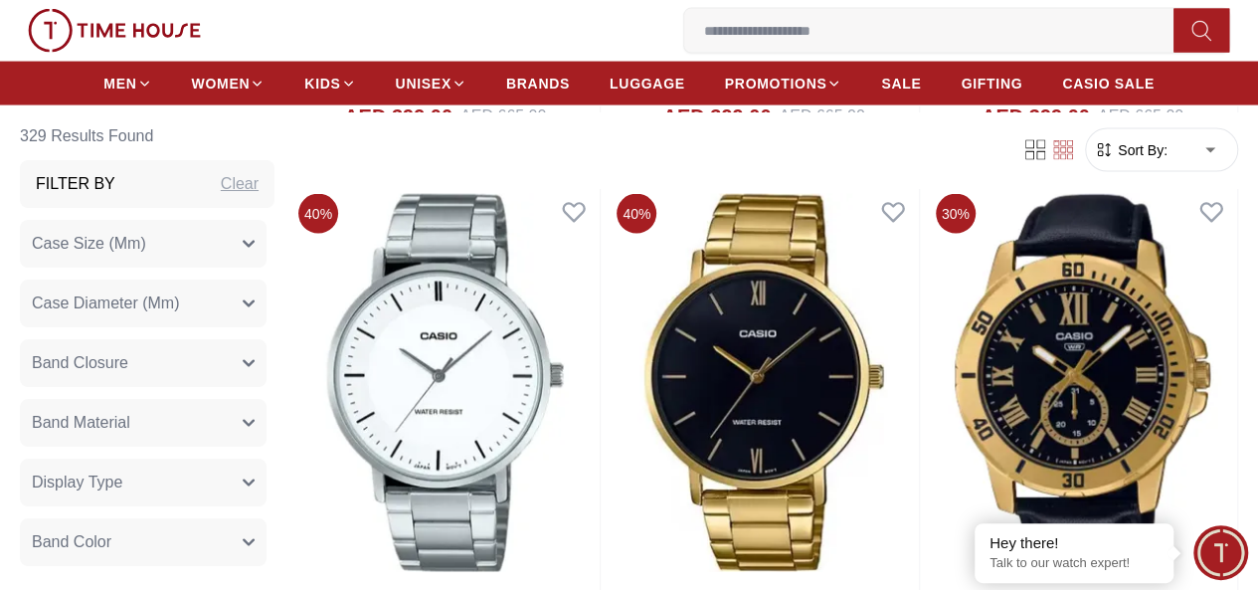
scroll to position [14389, 0]
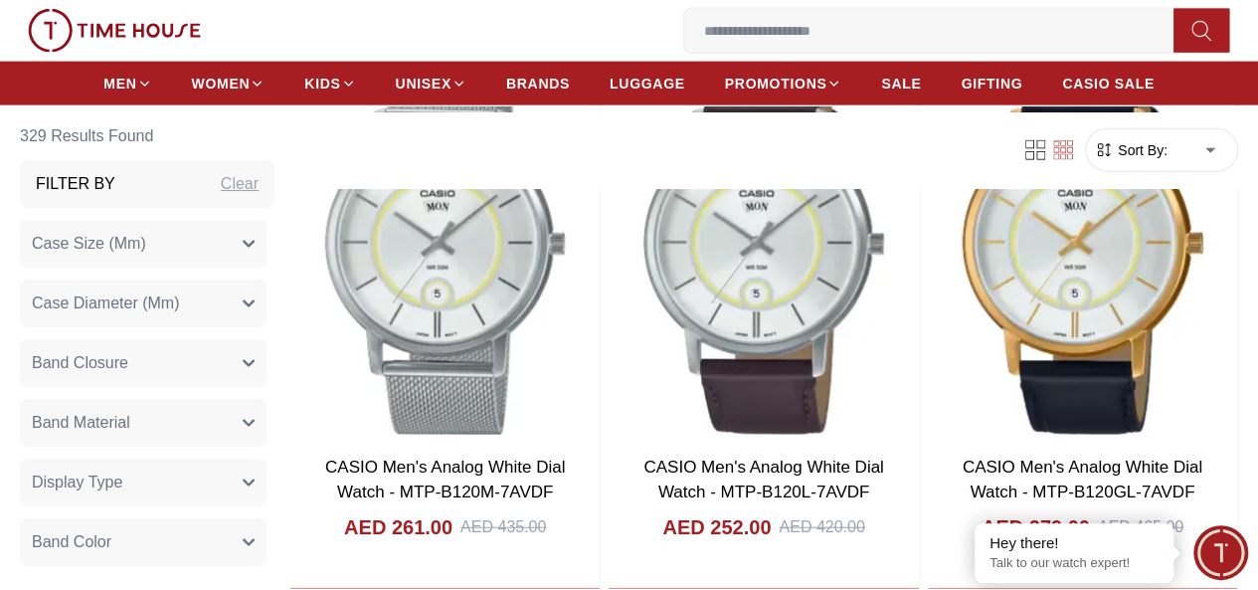
scroll to position [17363, 0]
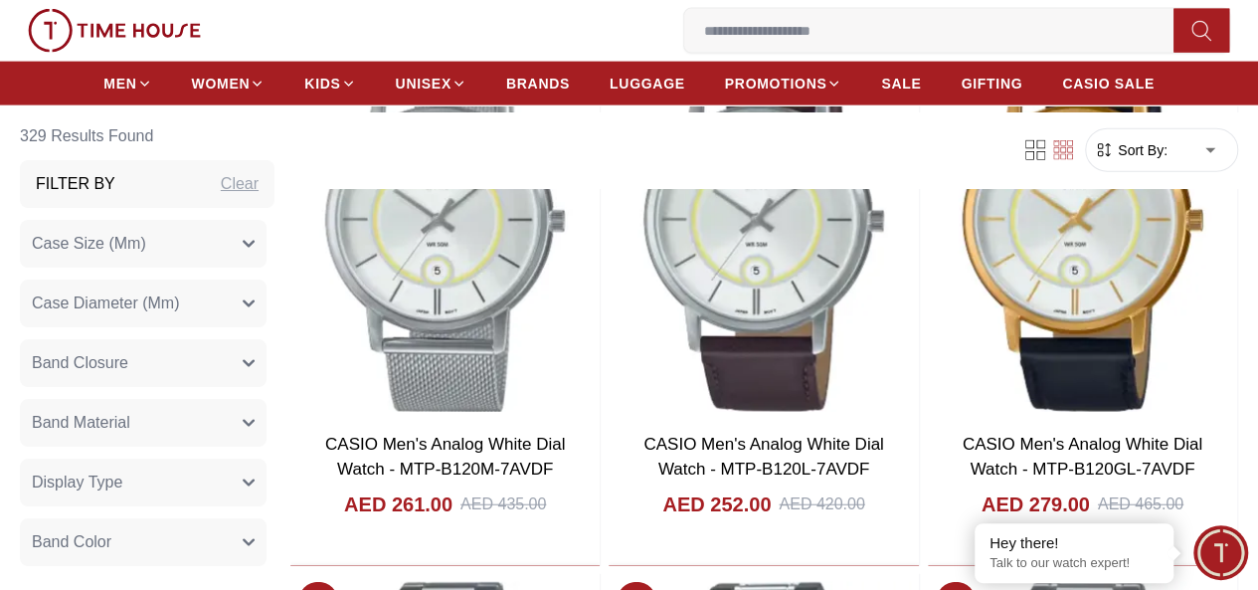
scroll to position [17699, 0]
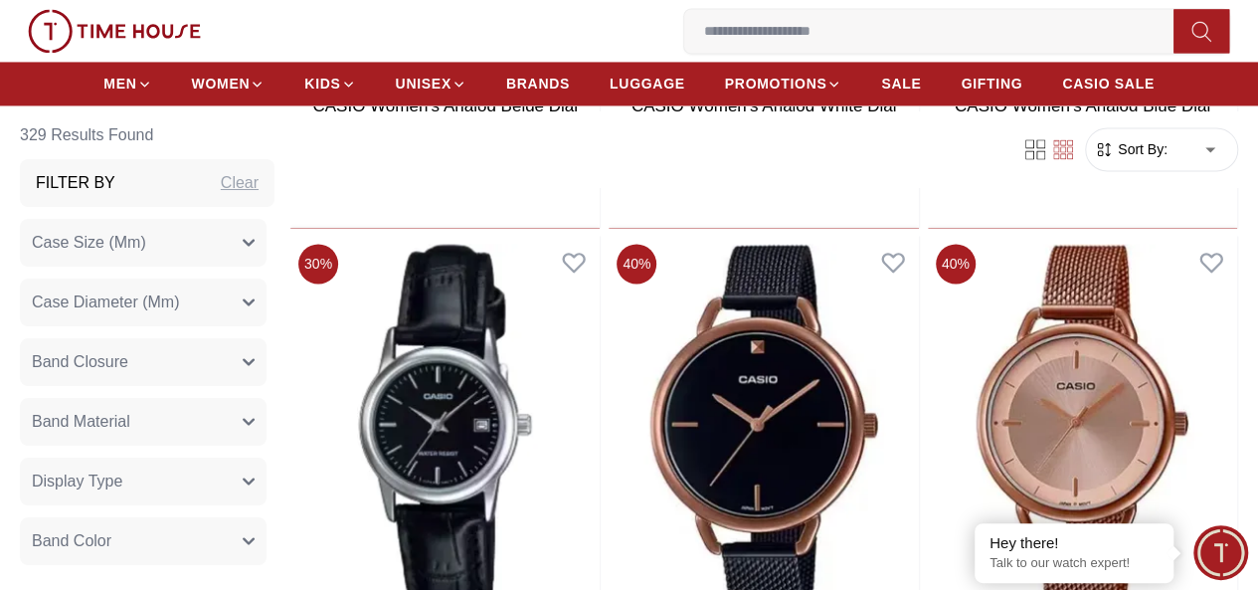
scroll to position [20781, 0]
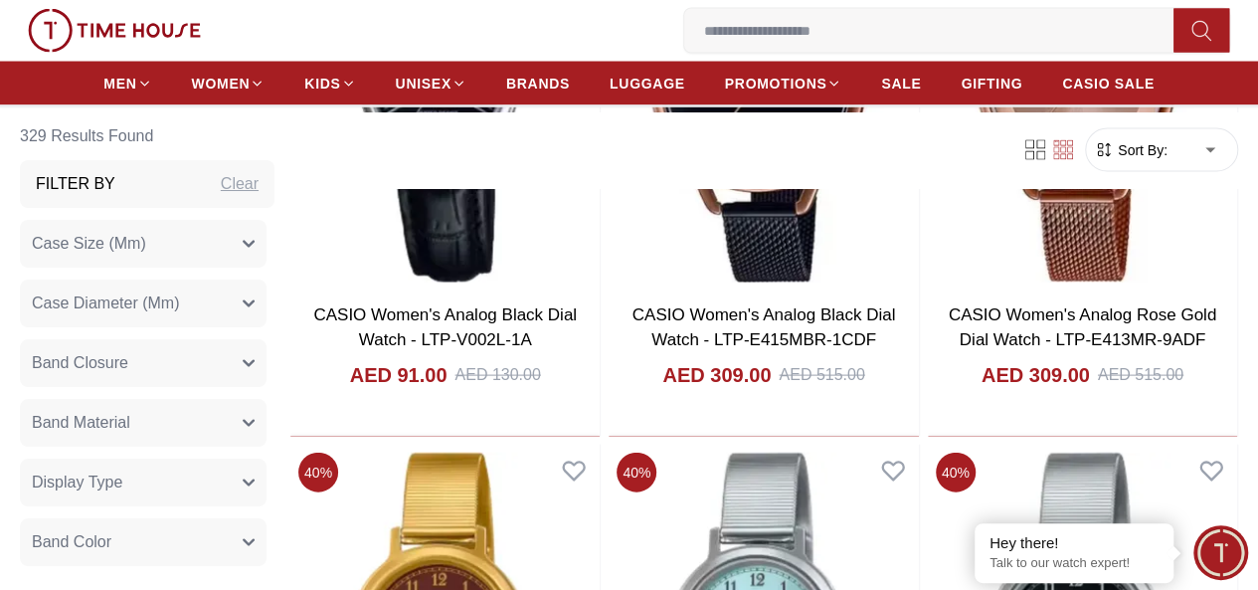
click at [544, 94] on span "BRANDS" at bounding box center [538, 84] width 64 height 20
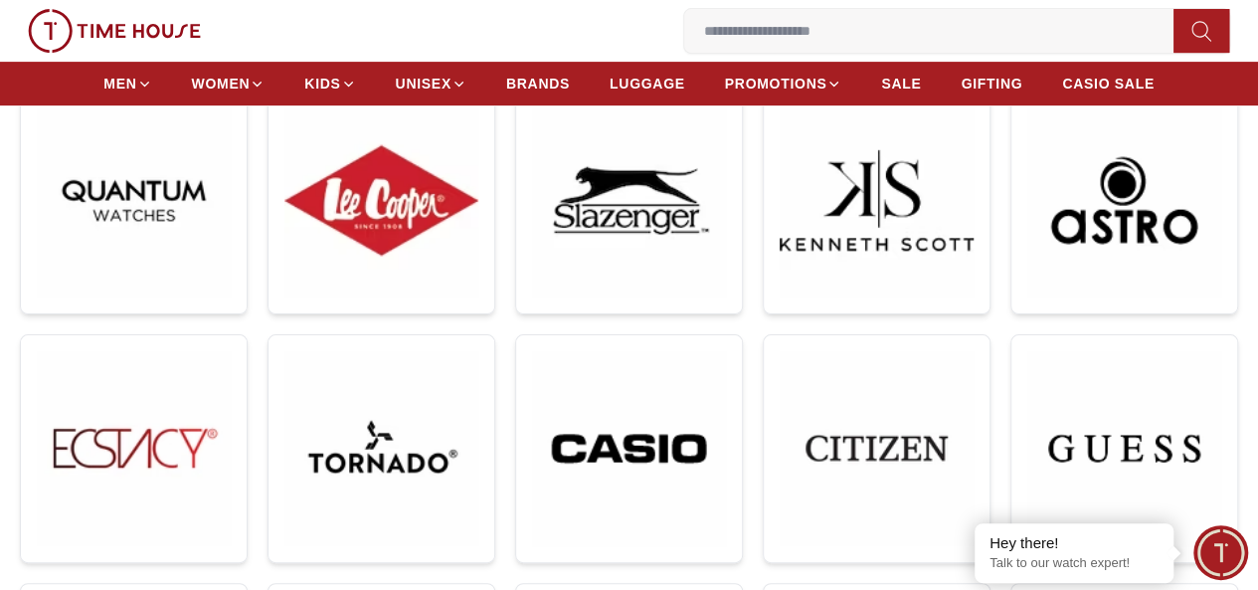
scroll to position [347, 0]
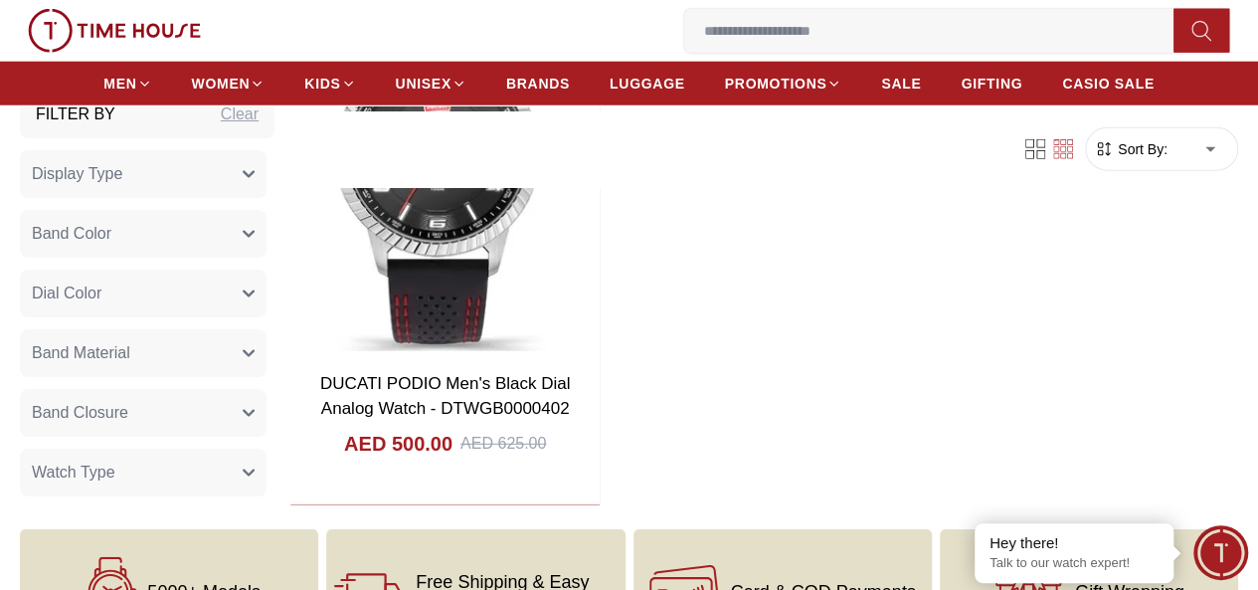
scroll to position [2586, 0]
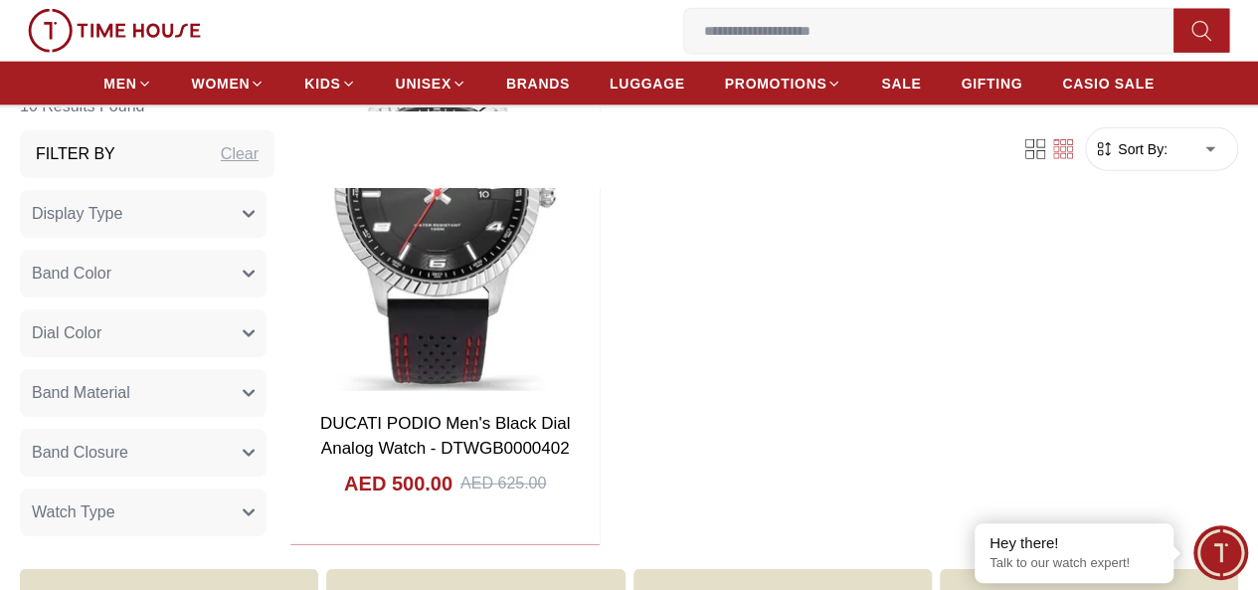
click at [541, 81] on span "BRANDS" at bounding box center [538, 84] width 64 height 20
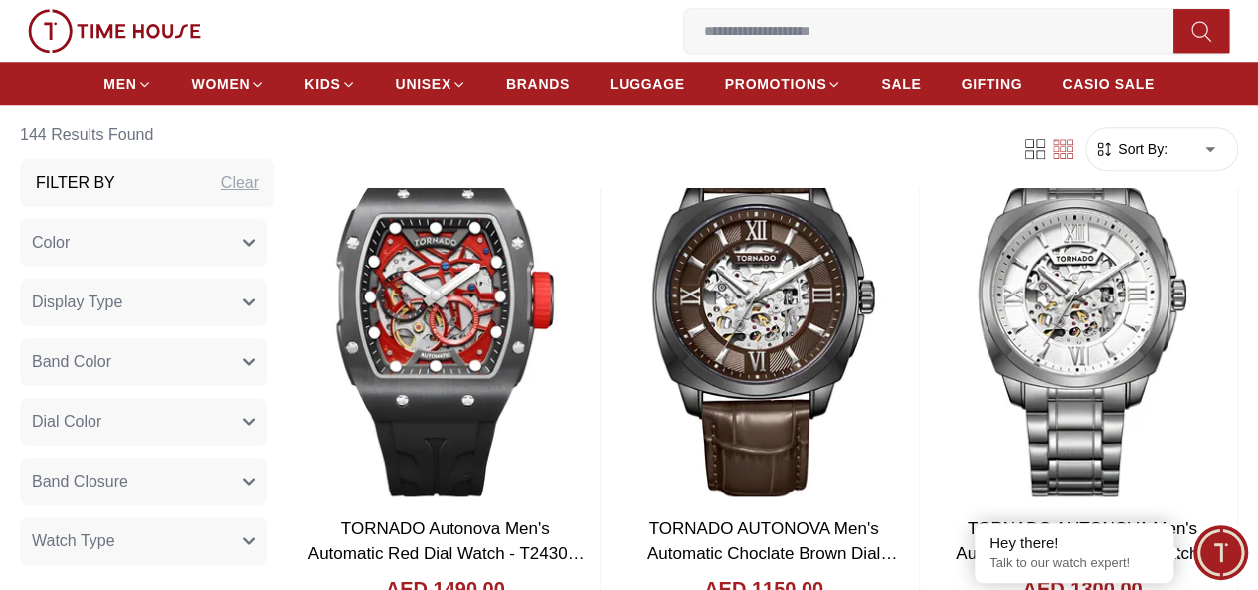
scroll to position [861, 0]
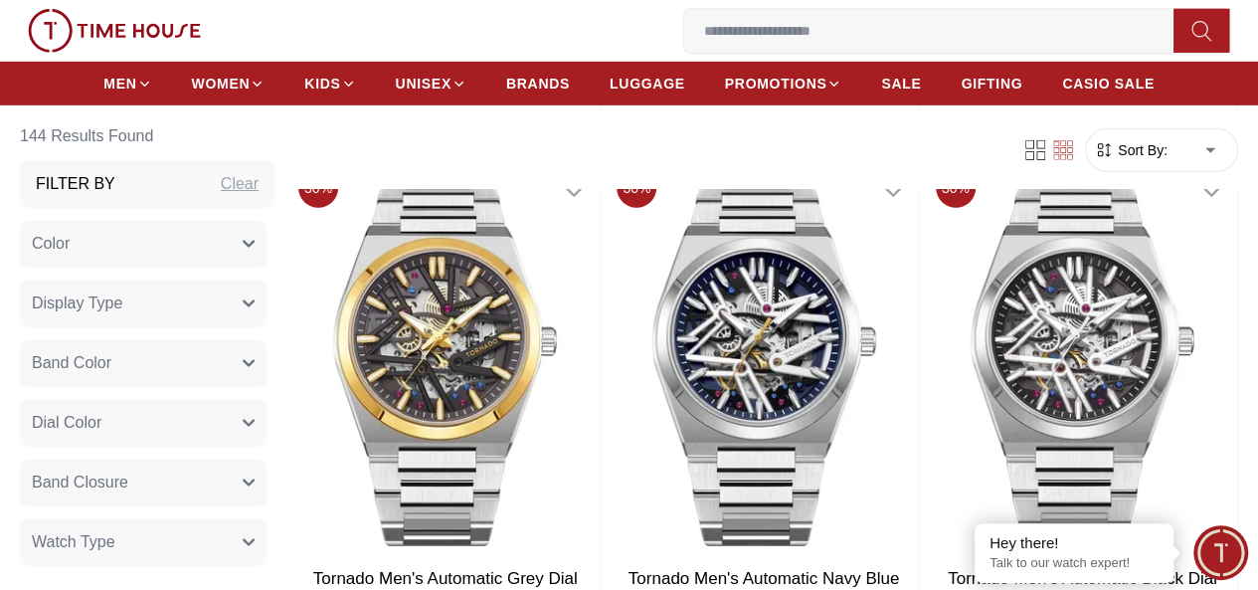
scroll to position [6870, 0]
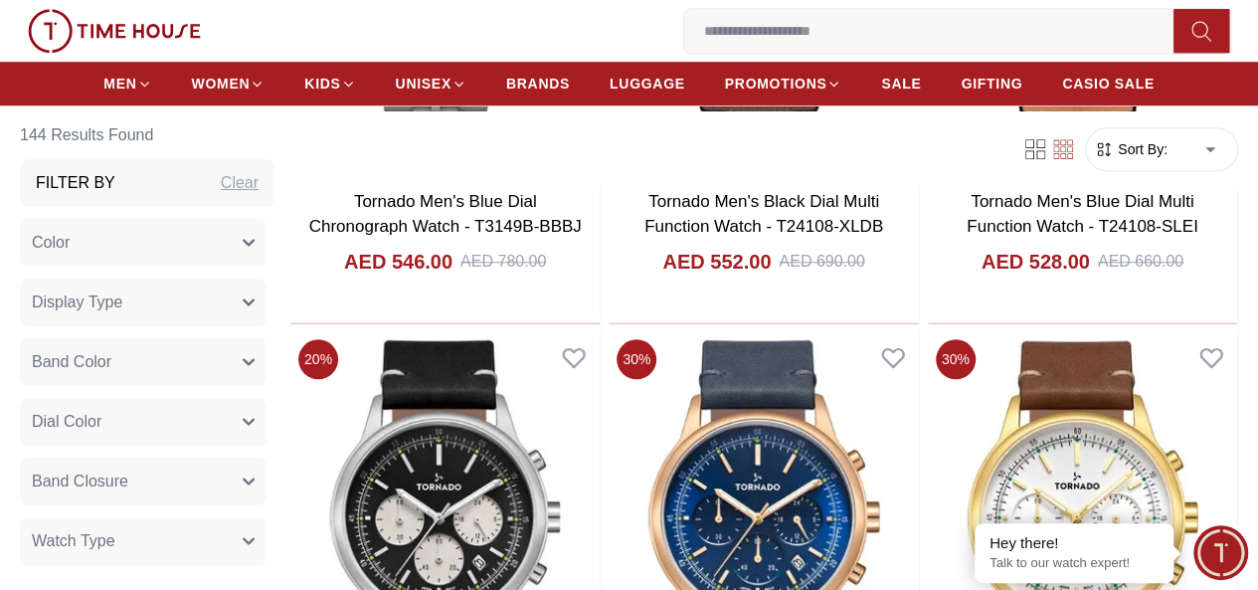
scroll to position [8382, 0]
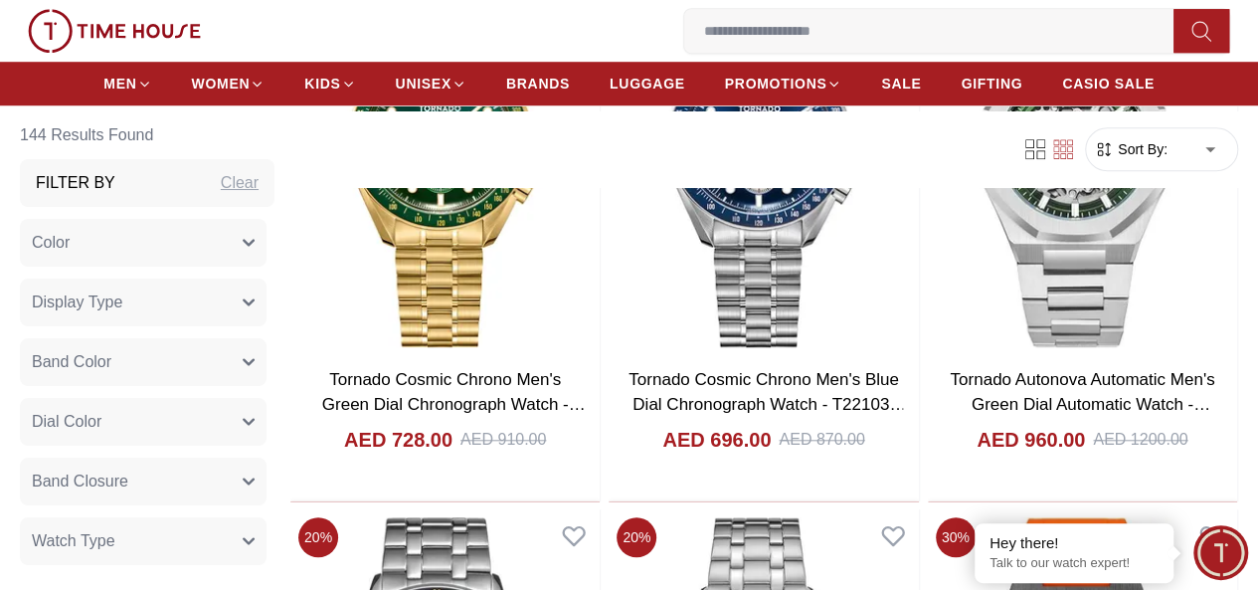
scroll to position [15823, 0]
click at [684, 19] on input at bounding box center [936, 31] width 505 height 40
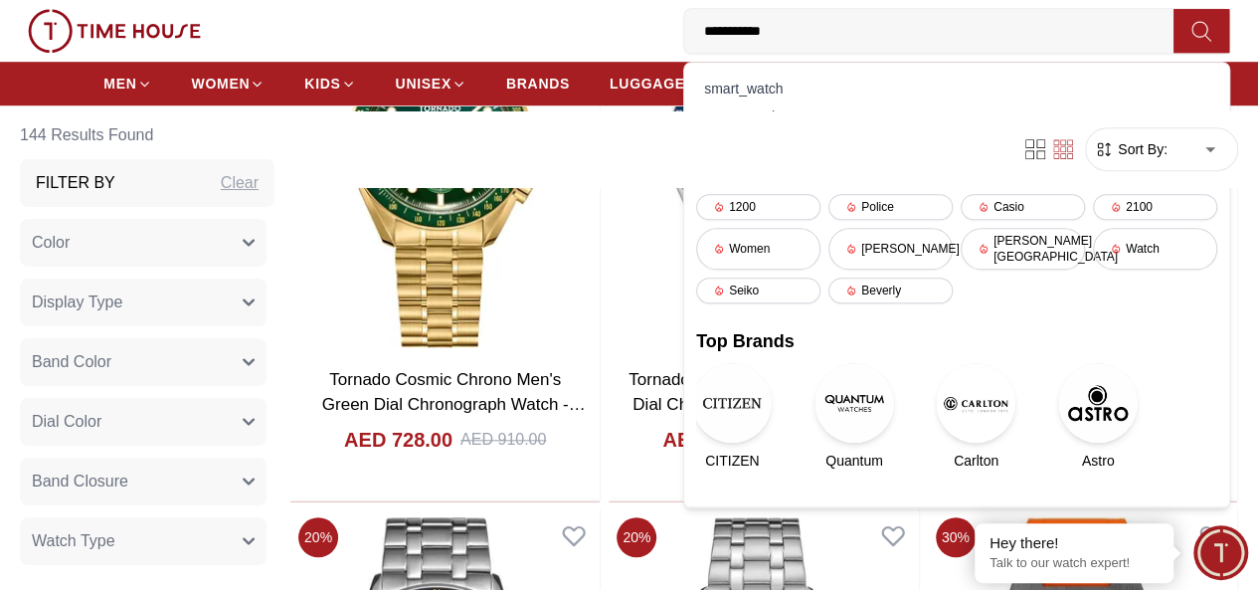
type input "**********"
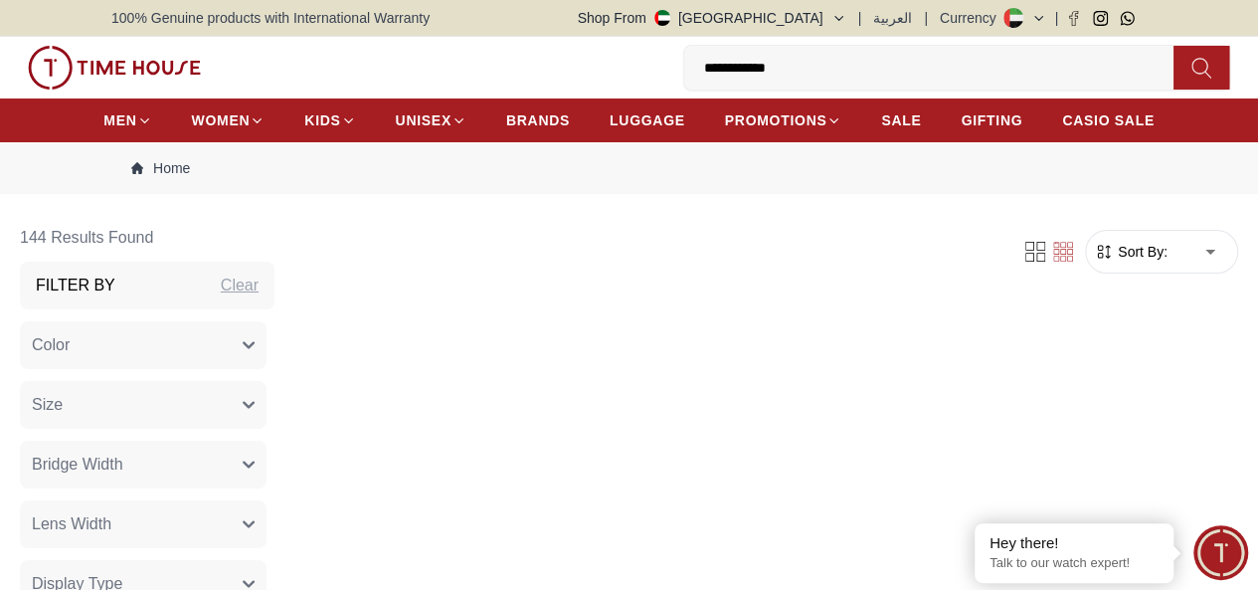
click at [755, 287] on div "Filter Sort By: ​ ****** ​" at bounding box center [764, 252] width 948 height 76
